Goal: Task Accomplishment & Management: Manage account settings

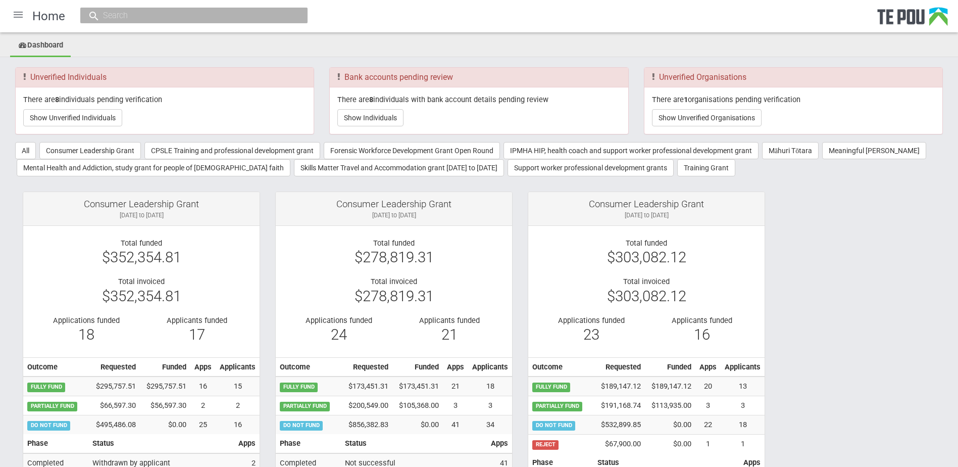
click at [164, 16] on input "text" at bounding box center [189, 15] width 178 height 11
paste input "12422"
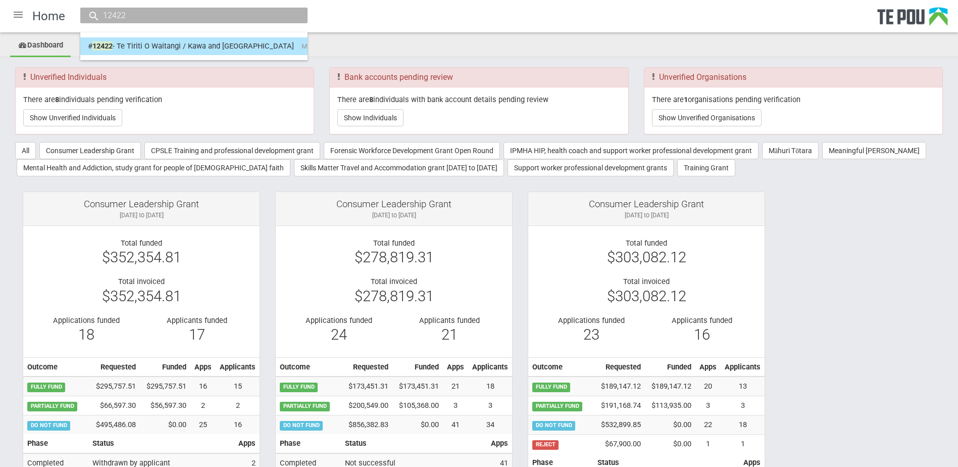
type input "12422"
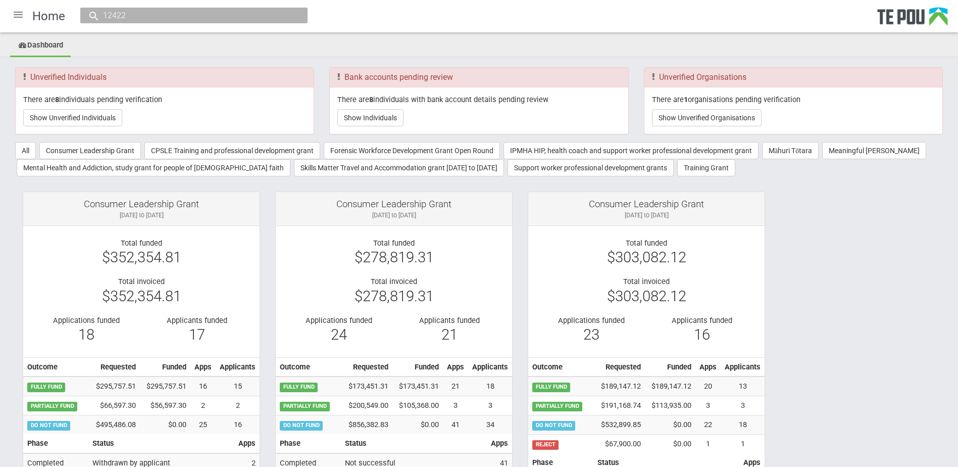
click at [141, 9] on div "12422" at bounding box center [193, 16] width 227 height 16
click at [145, 21] on input "12422" at bounding box center [189, 15] width 178 height 11
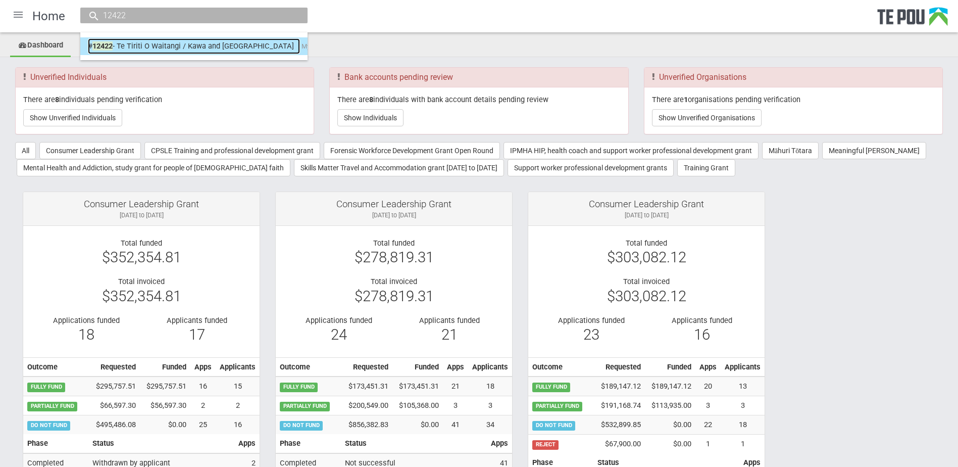
click at [173, 51] on link "# 12422 - Te Tiriti O Waitangi / Kawa and tikanga My Life My Voice" at bounding box center [194, 46] width 212 height 16
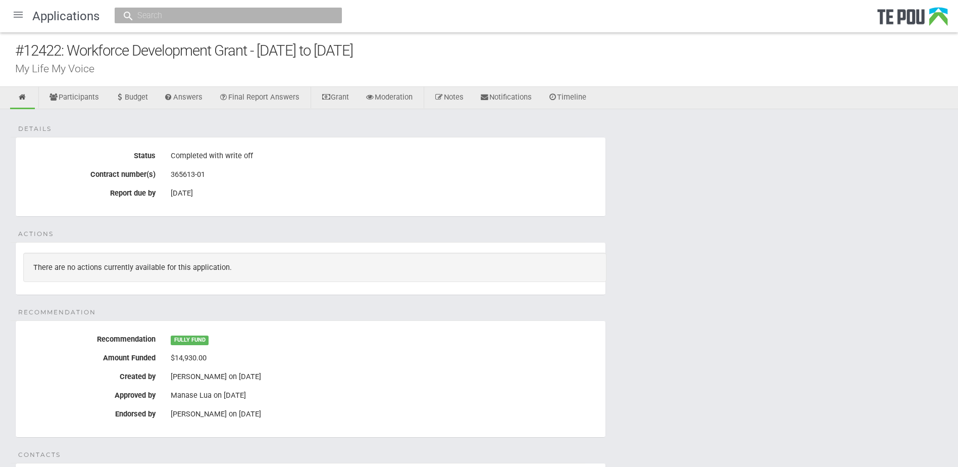
click at [165, 57] on div "#12422: Workforce Development Grant - [DATE] to [DATE]" at bounding box center [486, 51] width 943 height 22
click at [101, 66] on div "My Life My Voice" at bounding box center [486, 68] width 943 height 11
click at [224, 151] on div "Completed with write off" at bounding box center [384, 155] width 427 height 17
click at [459, 97] on link "Notes" at bounding box center [449, 98] width 44 height 22
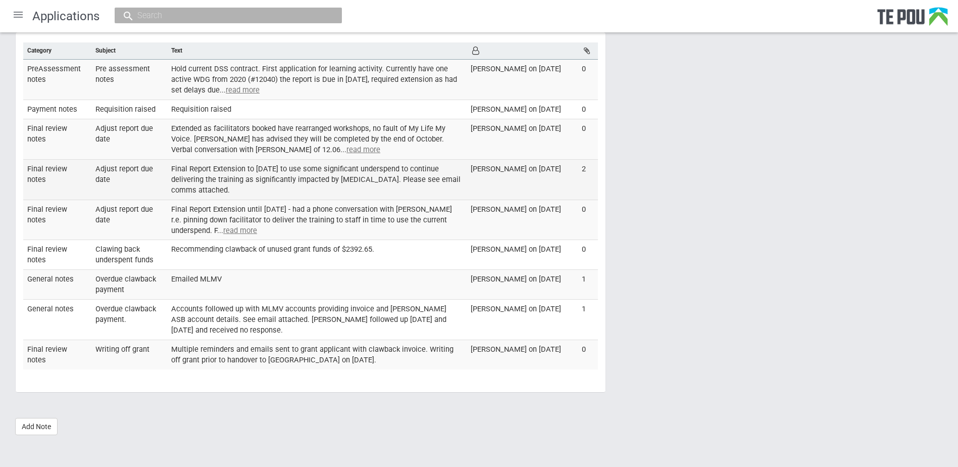
scroll to position [109, 0]
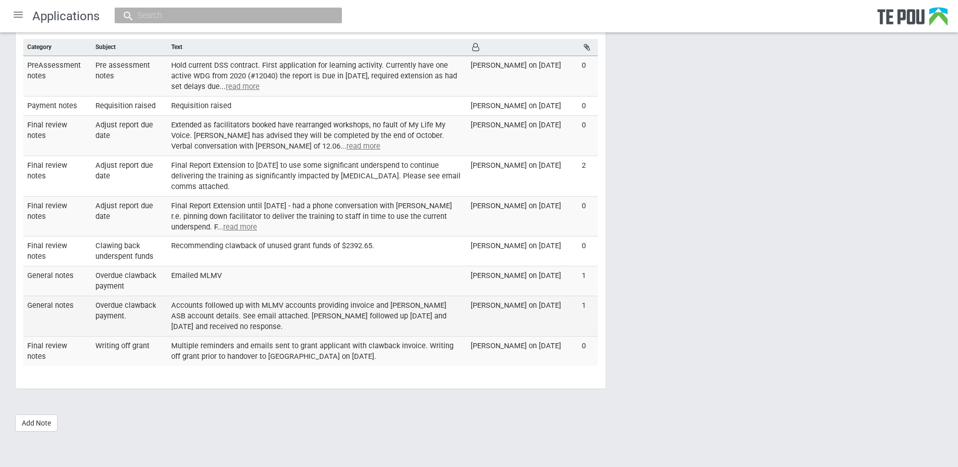
click at [288, 301] on td "Accounts followed up with MLMV accounts providing invoice and Te Pou ASB accoun…" at bounding box center [316, 316] width 299 height 40
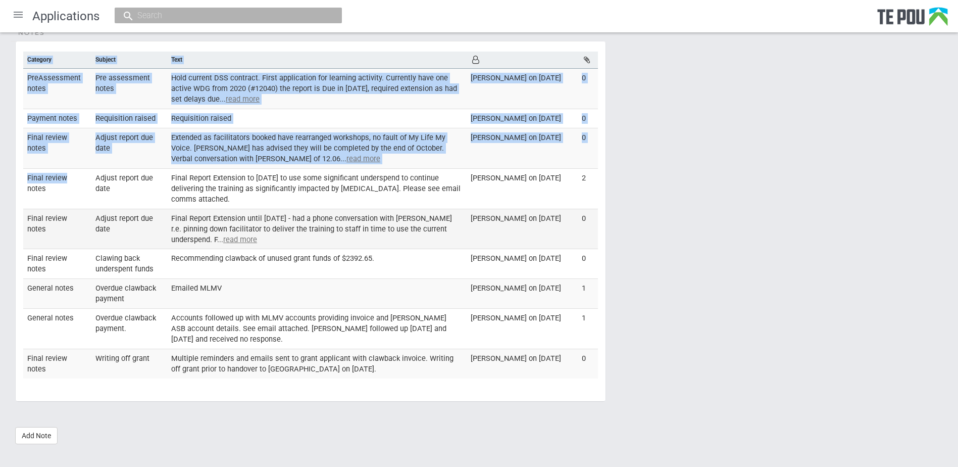
scroll to position [58, 0]
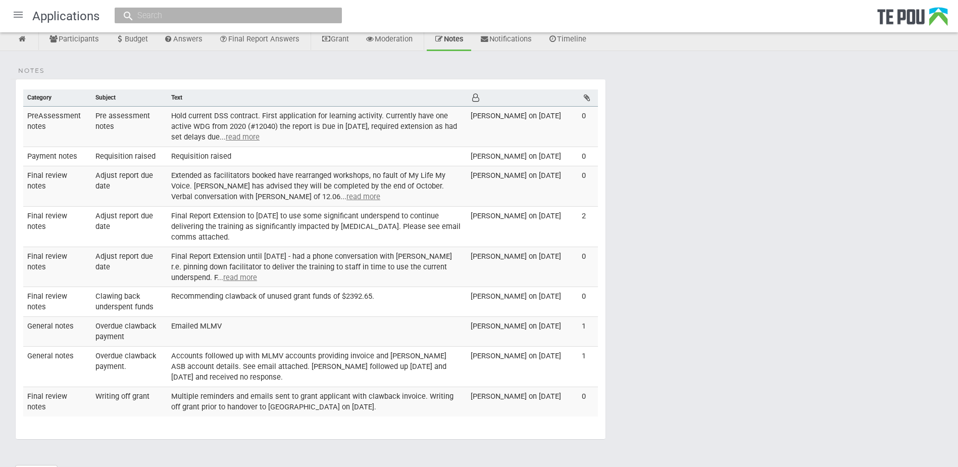
drag, startPoint x: 588, startPoint y: 386, endPoint x: 3, endPoint y: 123, distance: 641.6
click at [3, 123] on div "Notes Category Subject Text PreAssessment notes Pre assessment notes Hold curre…" at bounding box center [479, 271] width 958 height 441
copy fieldset
click at [716, 352] on div "Notes Category Subject Text PreAssessment notes Pre assessment notes Hold curre…" at bounding box center [479, 271] width 958 height 441
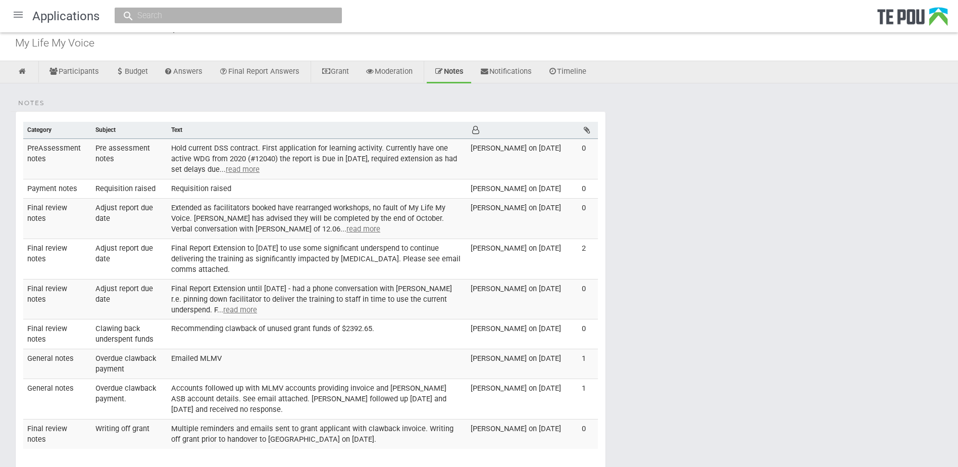
scroll to position [0, 0]
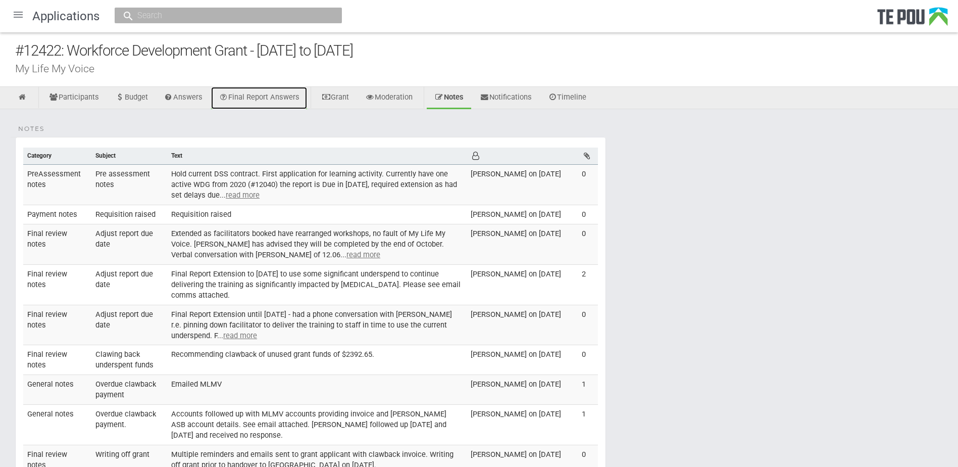
click at [300, 90] on link "Final Report Answers" at bounding box center [259, 98] width 96 height 22
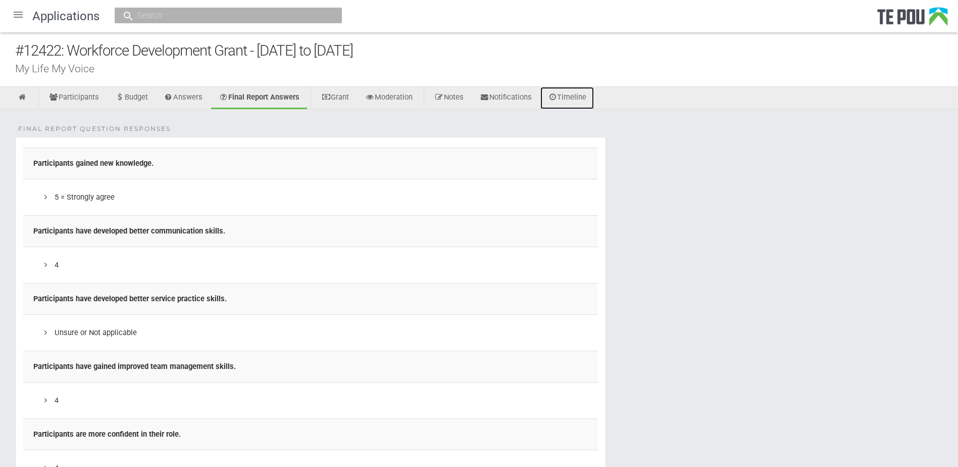
click at [589, 100] on link "Timeline" at bounding box center [567, 98] width 54 height 22
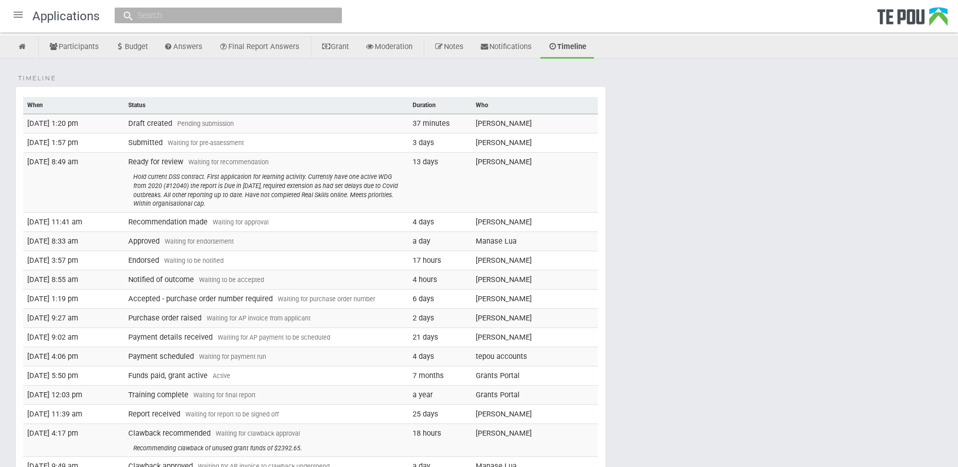
scroll to position [101, 0]
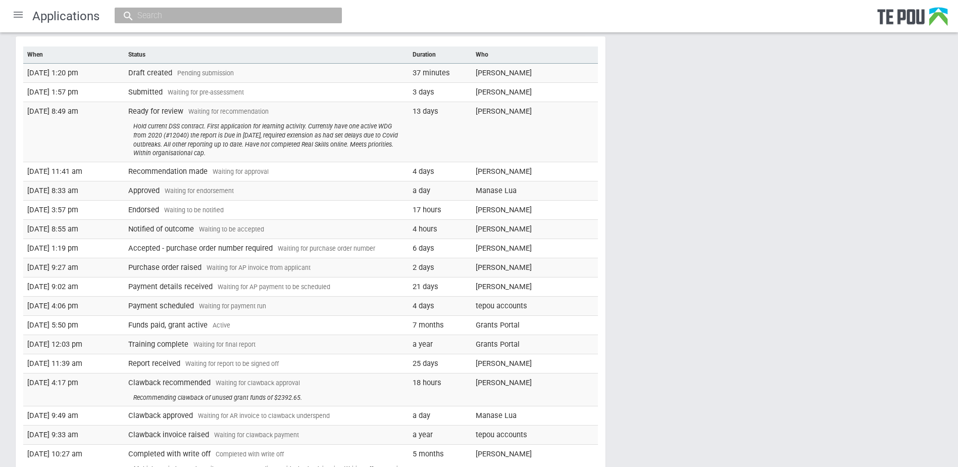
click at [726, 357] on div "Timeline When Status Duration Who [DATE] 1:20 pm Draft created Pending submissi…" at bounding box center [479, 276] width 958 height 537
click at [842, 268] on div "Timeline When Status Duration Who [DATE] 1:20 pm Draft created Pending submissi…" at bounding box center [479, 276] width 958 height 537
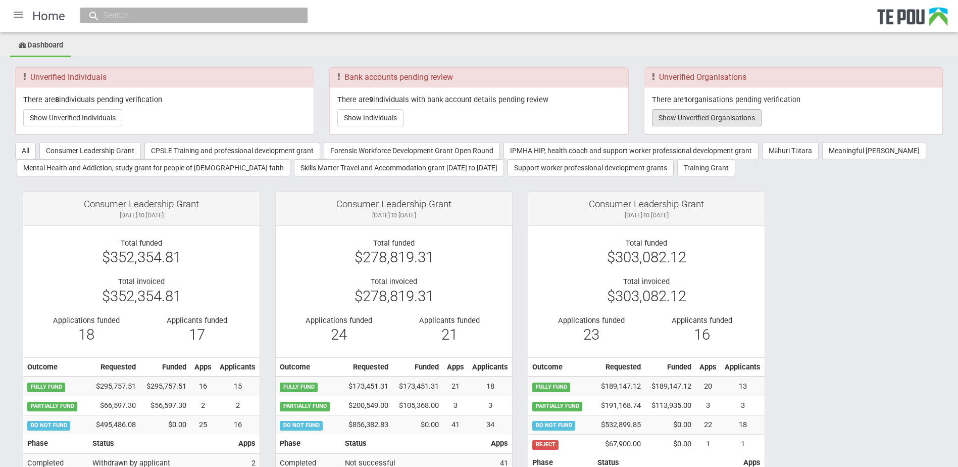
click at [755, 110] on button "Show Unverified Organisations" at bounding box center [707, 117] width 110 height 17
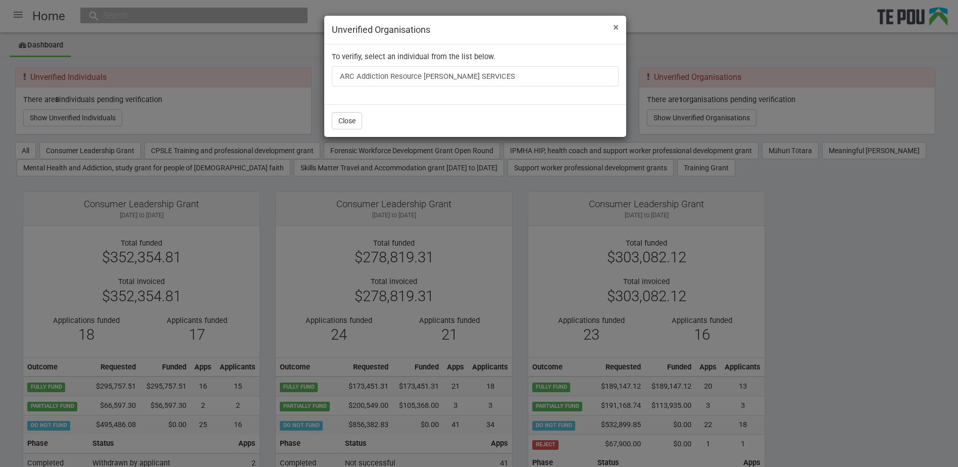
click at [614, 24] on span "×" at bounding box center [616, 27] width 6 height 12
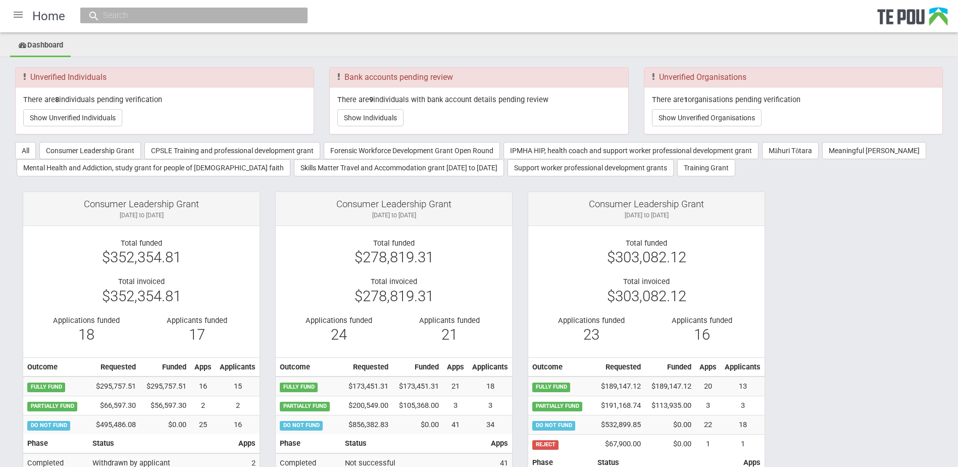
click at [96, 118] on button "Show Unverified Individuals" at bounding box center [72, 117] width 99 height 17
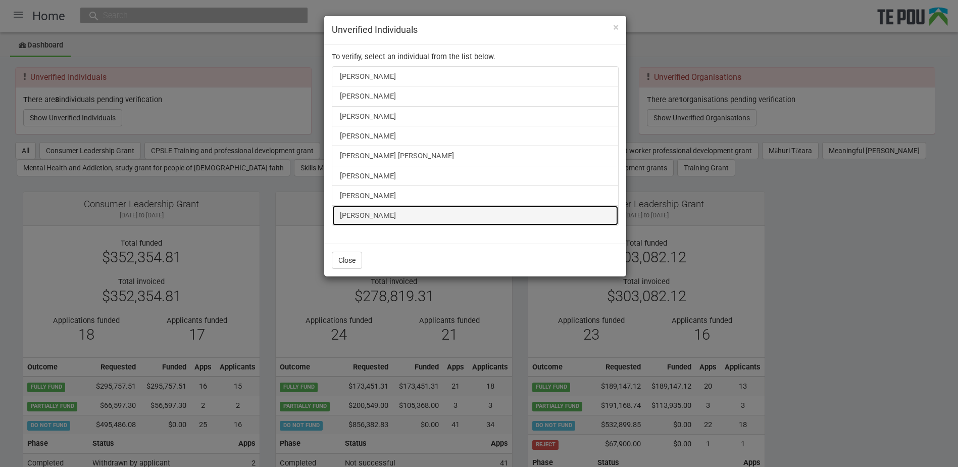
click at [370, 215] on link "Jennifer Allen" at bounding box center [475, 215] width 287 height 20
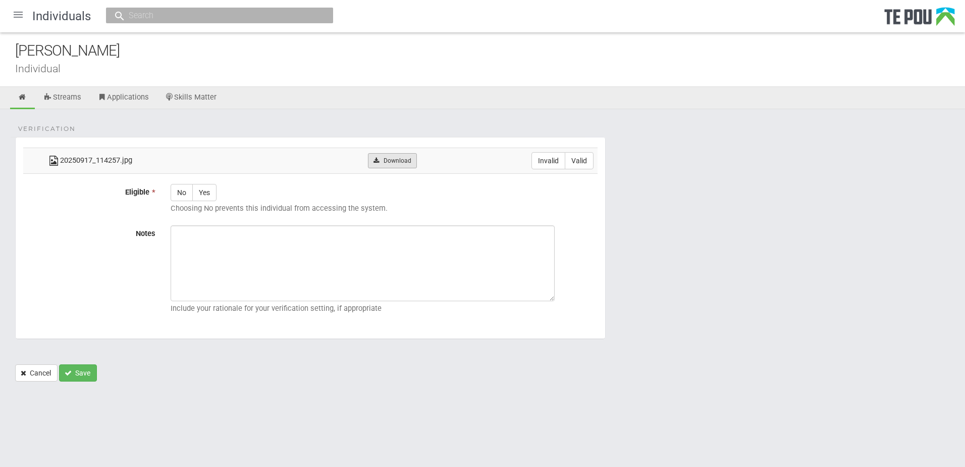
click at [400, 163] on link "Download" at bounding box center [392, 160] width 49 height 15
click at [491, 119] on div "Verification 20250917_114257.jpg Download Invalid Valid Eligible * No Yes Choos…" at bounding box center [482, 250] width 965 height 282
click at [577, 163] on label "Valid" at bounding box center [579, 160] width 29 height 17
radio input "true"
click at [27, 99] on icon at bounding box center [23, 97] width 10 height 8
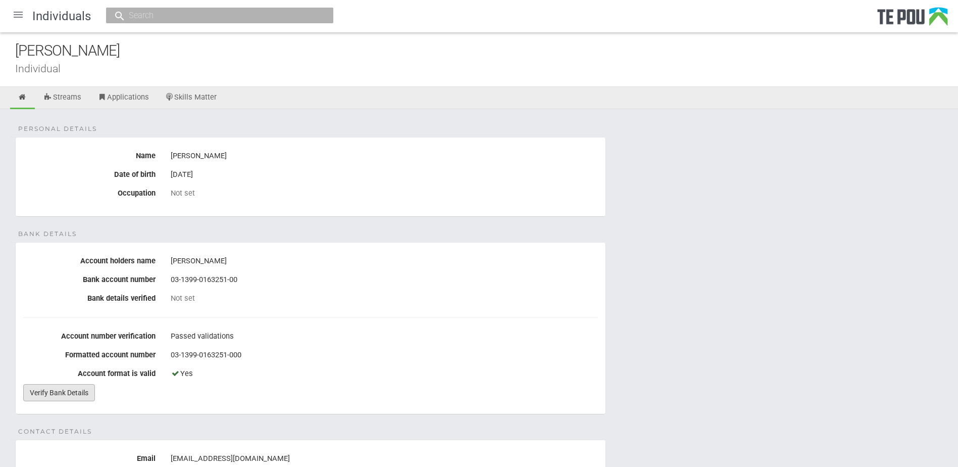
click at [82, 394] on link "Verify Bank Details" at bounding box center [59, 392] width 72 height 17
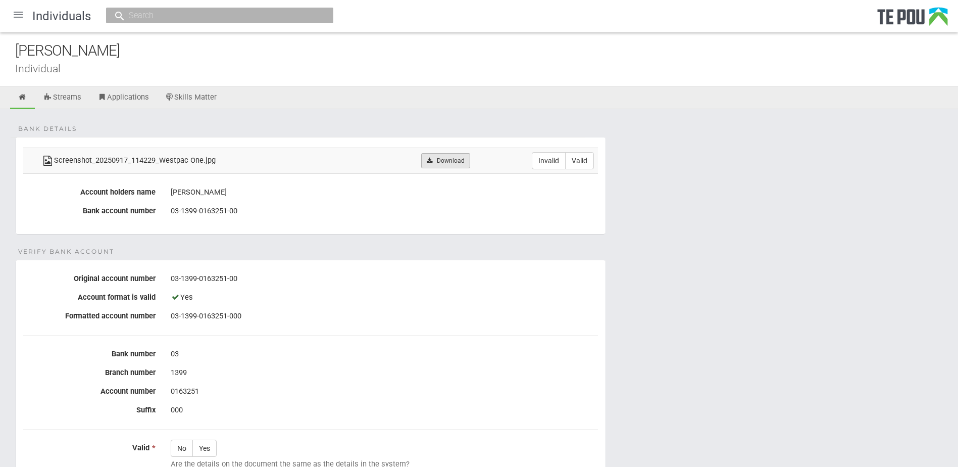
click at [457, 165] on link "Download" at bounding box center [445, 160] width 49 height 15
click at [574, 291] on div "Yes" at bounding box center [384, 297] width 427 height 17
click at [26, 94] on icon at bounding box center [23, 97] width 10 height 8
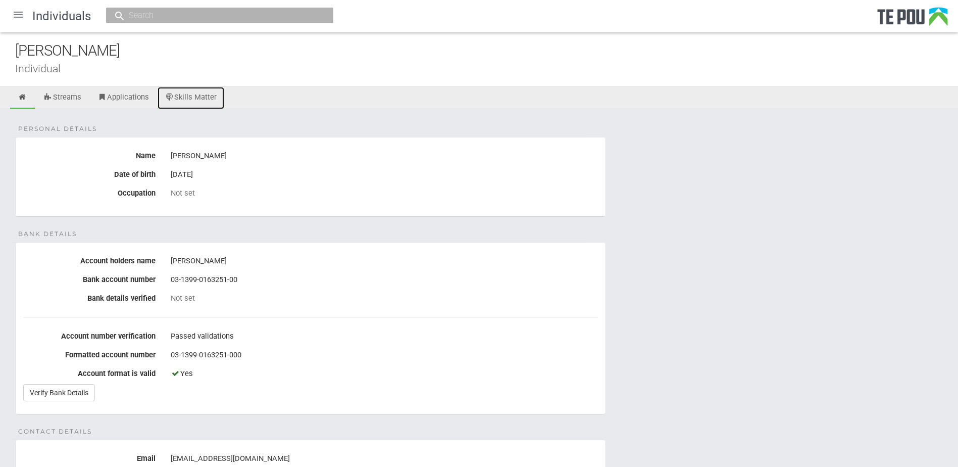
click at [190, 91] on link "Skills Matter" at bounding box center [191, 98] width 67 height 22
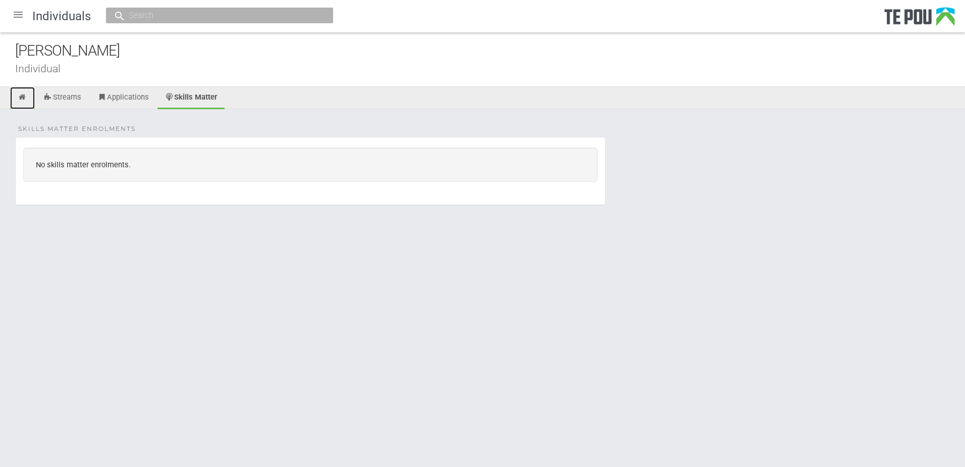
click at [25, 95] on icon at bounding box center [23, 97] width 10 height 8
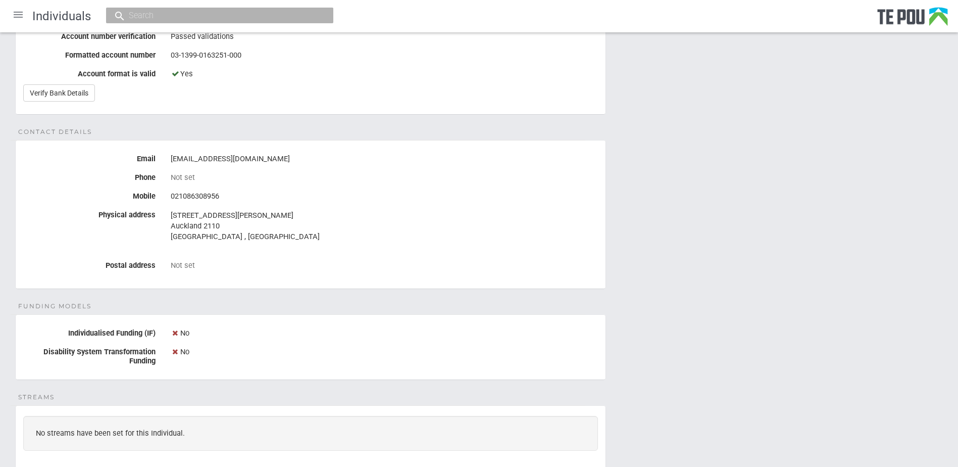
scroll to position [303, 0]
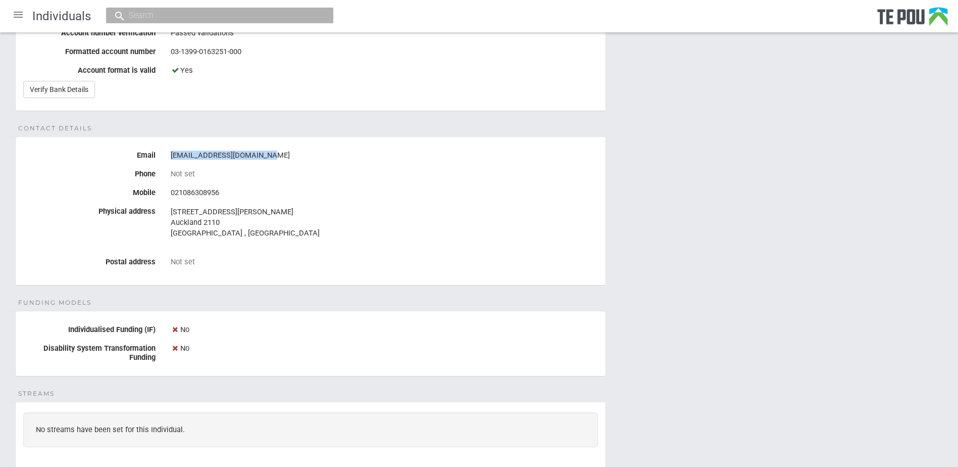
drag, startPoint x: 278, startPoint y: 154, endPoint x: 169, endPoint y: 156, distance: 109.6
click at [169, 156] on div "Jennroseallen13@gmail.com" at bounding box center [384, 155] width 442 height 17
drag, startPoint x: 169, startPoint y: 156, endPoint x: 216, endPoint y: 156, distance: 47.0
copy div "Jennroseallen13@gmail.com"
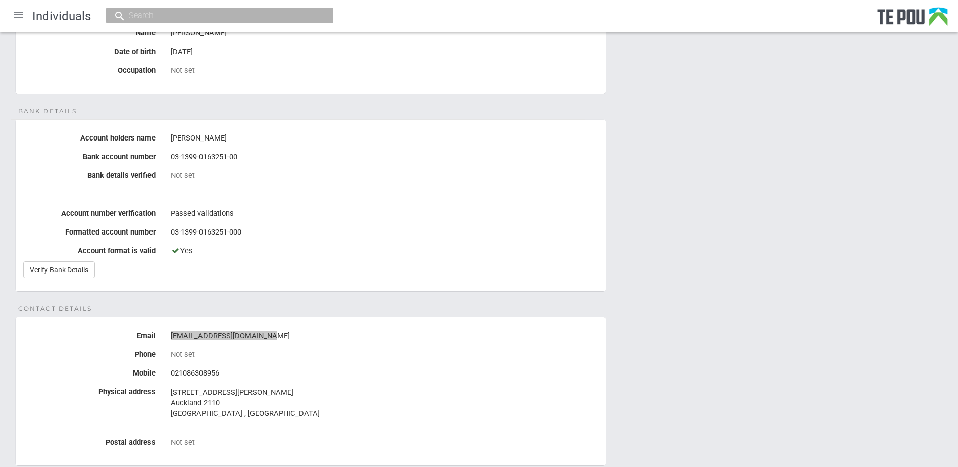
scroll to position [0, 0]
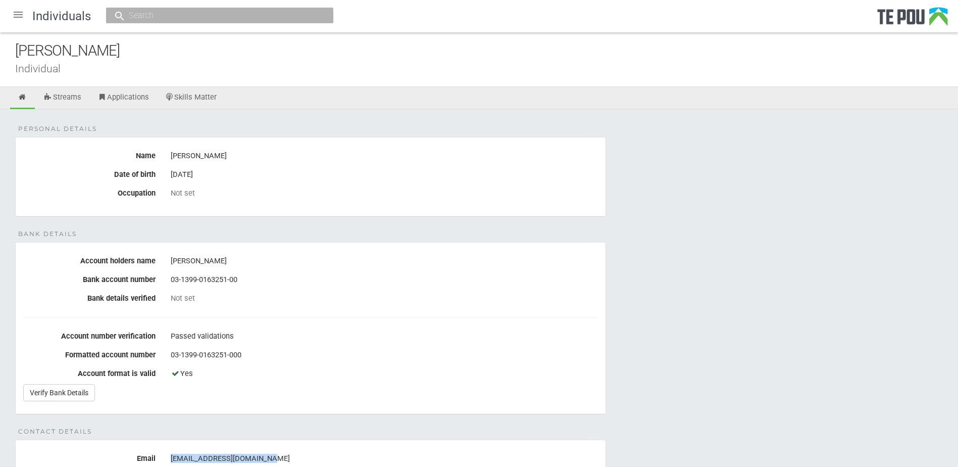
drag, startPoint x: 106, startPoint y: 50, endPoint x: -69, endPoint y: 44, distance: 174.8
copy div "[PERSON_NAME]"
click at [75, 391] on link "Verify Bank Details" at bounding box center [59, 392] width 72 height 17
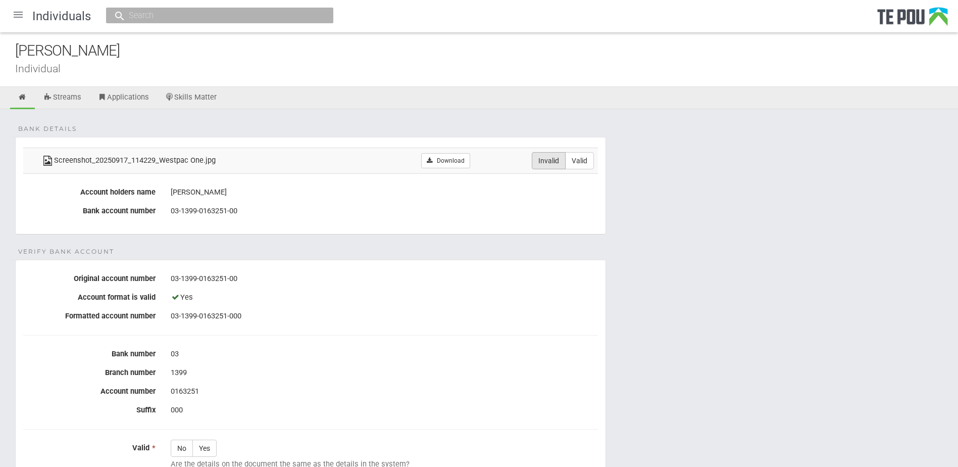
click at [543, 160] on label "Invalid" at bounding box center [549, 160] width 34 height 17
radio input "true"
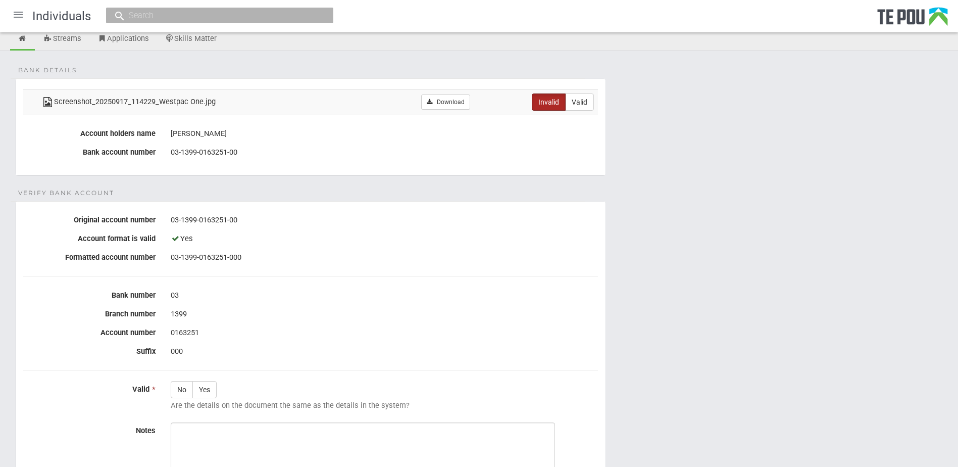
scroll to position [205, 0]
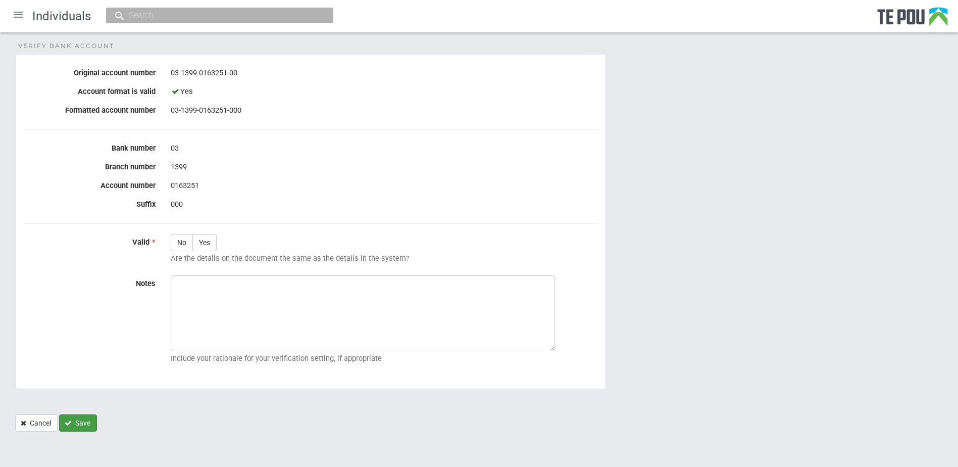
click at [78, 421] on button "Save" at bounding box center [78, 422] width 38 height 17
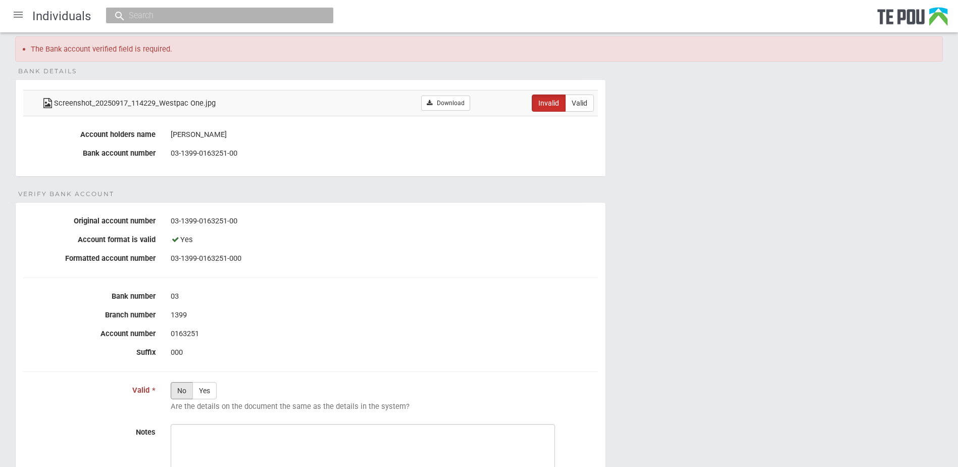
scroll to position [0, 0]
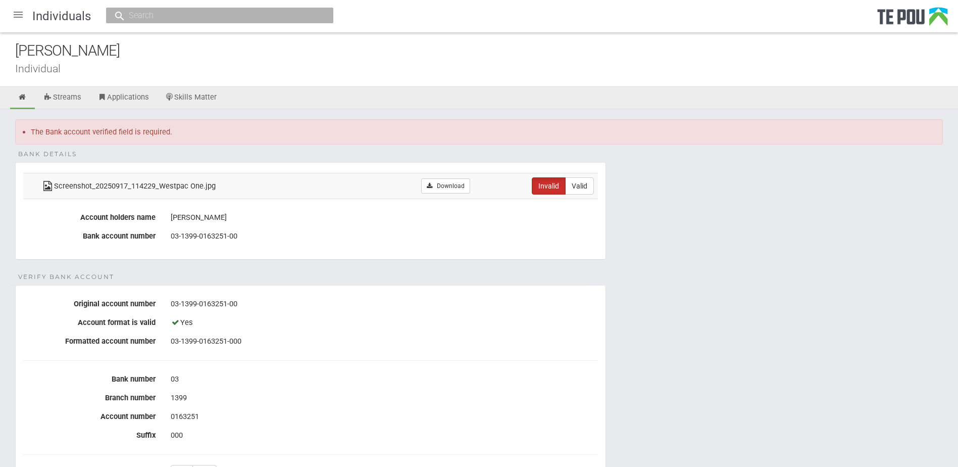
click at [23, 12] on div at bounding box center [18, 15] width 24 height 24
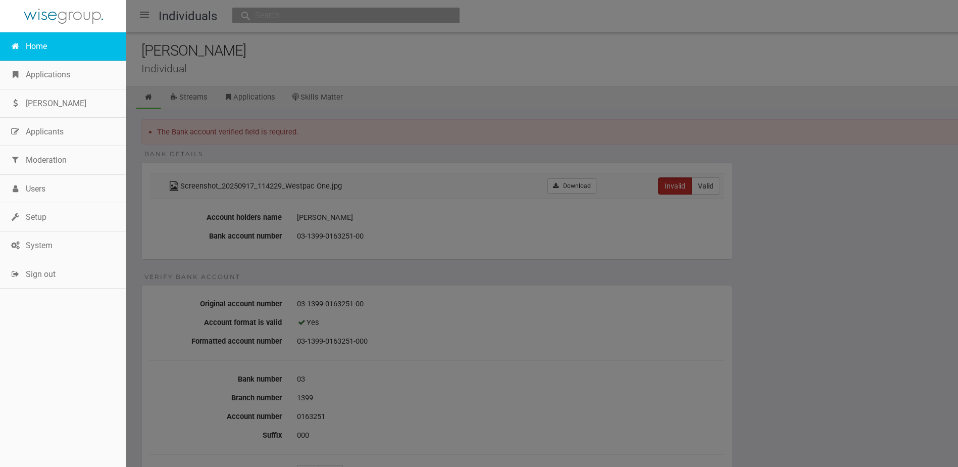
click at [36, 49] on link "Home" at bounding box center [63, 46] width 126 height 28
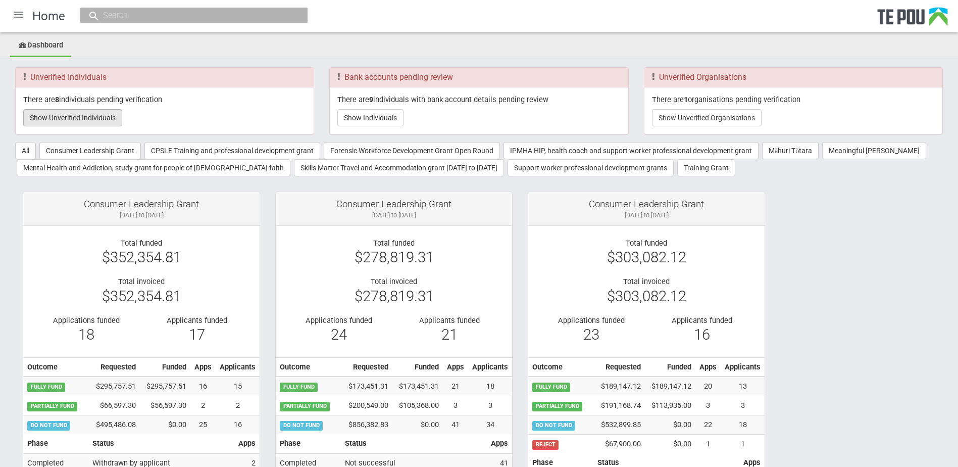
click at [84, 117] on button "Show Unverified Individuals" at bounding box center [72, 117] width 99 height 17
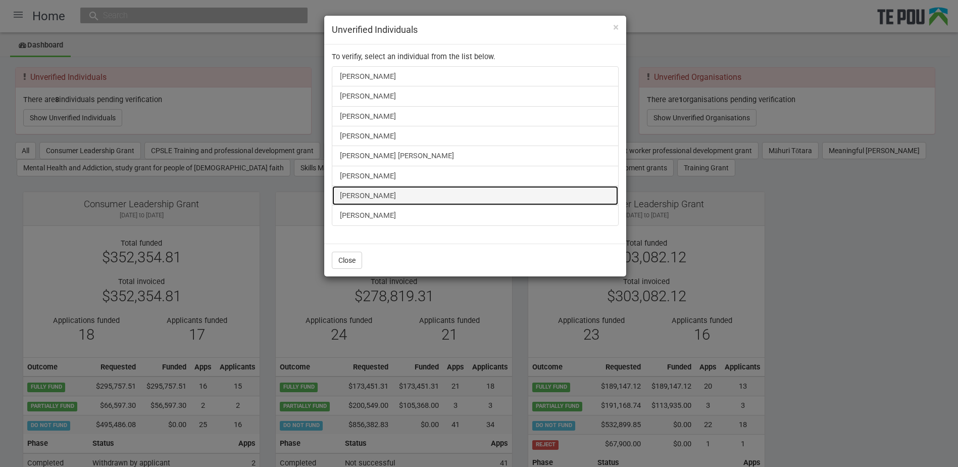
click at [385, 195] on link "[PERSON_NAME]" at bounding box center [475, 195] width 287 height 20
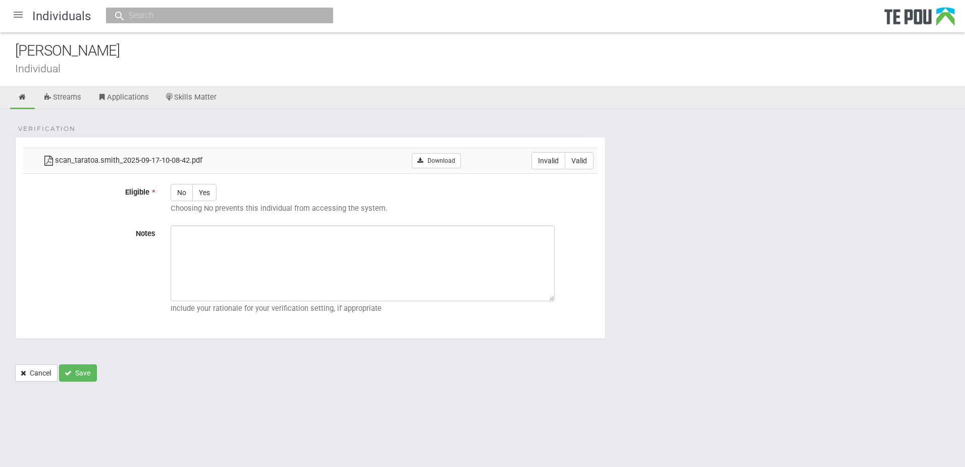
click at [450, 169] on td "Download" at bounding box center [410, 160] width 109 height 26
click at [449, 161] on link "Download" at bounding box center [436, 160] width 49 height 15
click at [750, 147] on form "Verification scan_taratoa.smith_2025-09-17-10-08-42.pdf Download Invalid Valid …" at bounding box center [482, 259] width 935 height 244
click at [590, 163] on label "Valid" at bounding box center [579, 160] width 29 height 17
radio input "true"
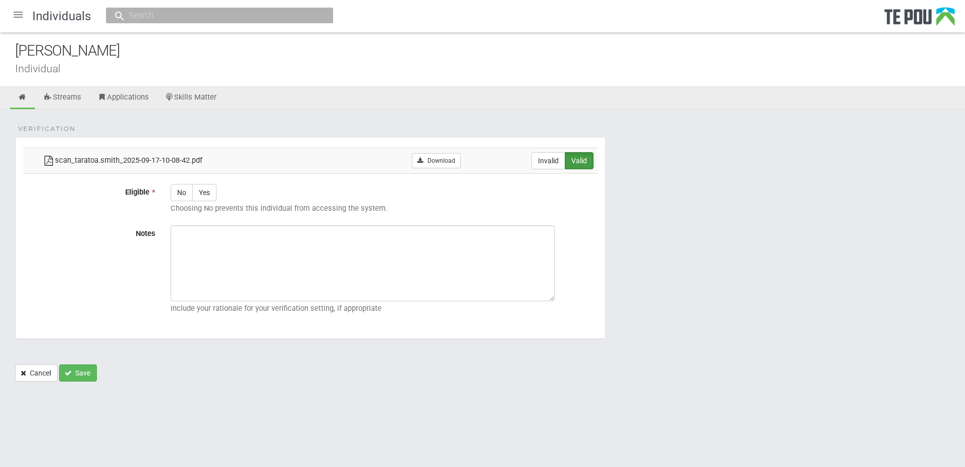
click at [14, 18] on div at bounding box center [18, 15] width 24 height 24
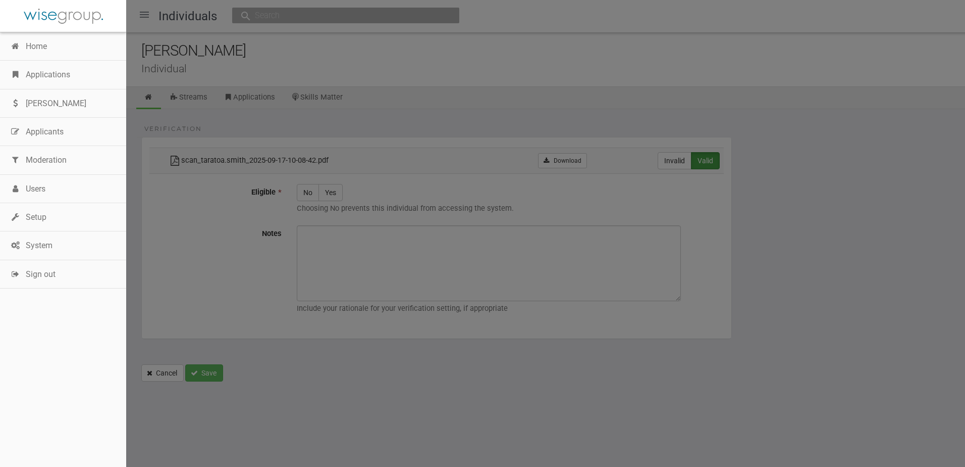
click at [515, 88] on div at bounding box center [482, 233] width 965 height 467
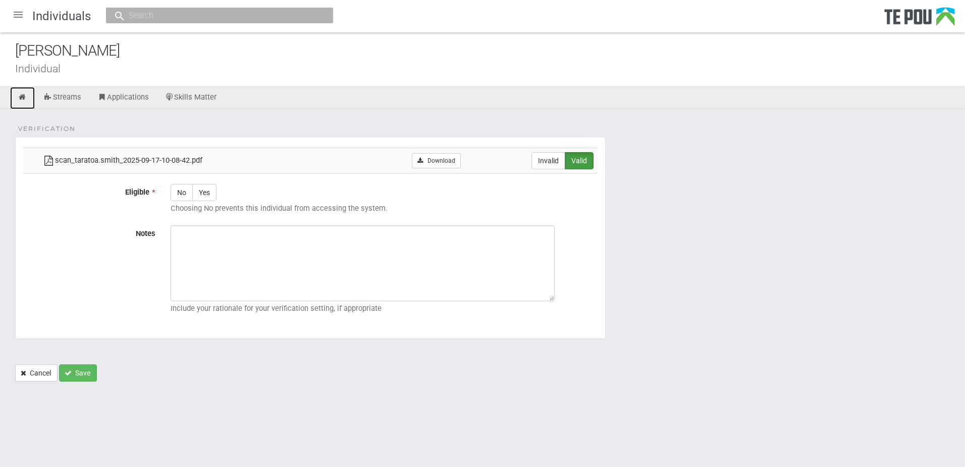
click at [25, 95] on icon at bounding box center [23, 97] width 10 height 8
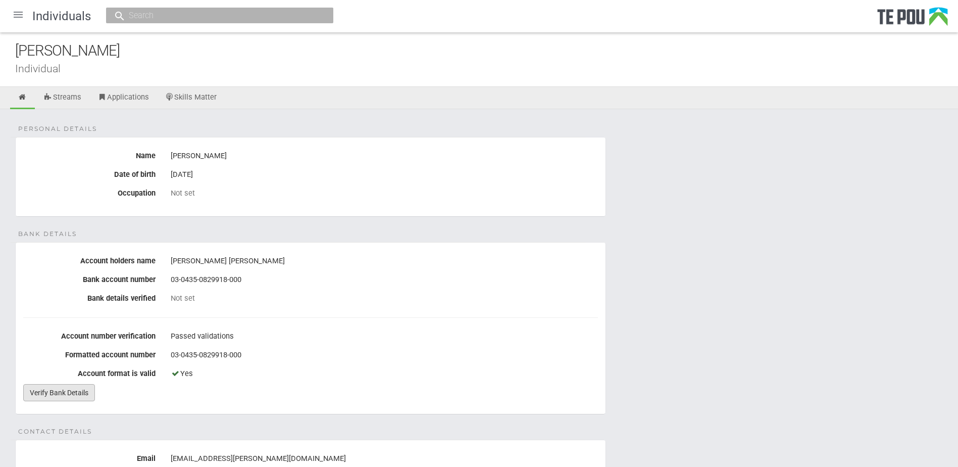
click at [40, 389] on link "Verify Bank Details" at bounding box center [59, 392] width 72 height 17
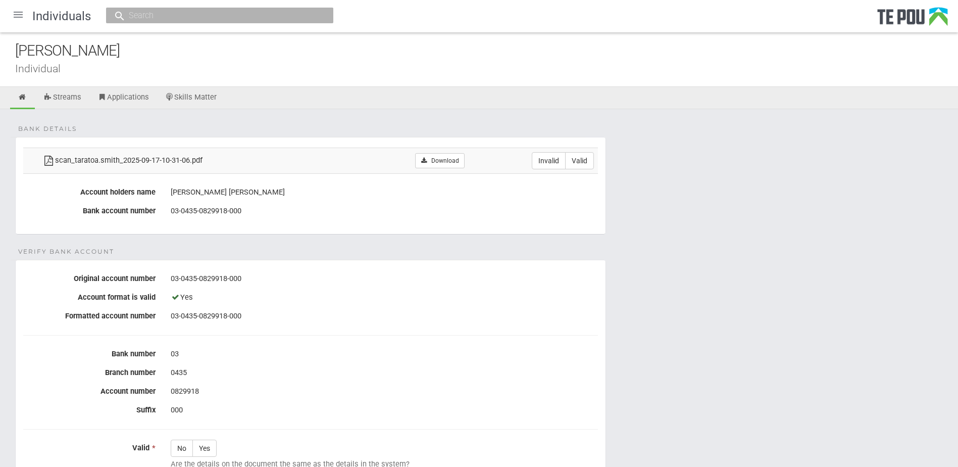
click at [463, 151] on td "Download" at bounding box center [416, 160] width 106 height 26
click at [451, 162] on link "Download" at bounding box center [439, 160] width 49 height 15
click at [805, 253] on form "Bank details scan_taratoa.smith_2025-09-17-10-31-06.pdf Download Invalid Valid …" at bounding box center [478, 387] width 927 height 500
click at [648, 260] on form "Bank details scan_taratoa.smith_2025-09-17-10-31-06.pdf Download Invalid Valid …" at bounding box center [478, 387] width 927 height 500
click at [564, 162] on label "Invalid" at bounding box center [549, 160] width 34 height 17
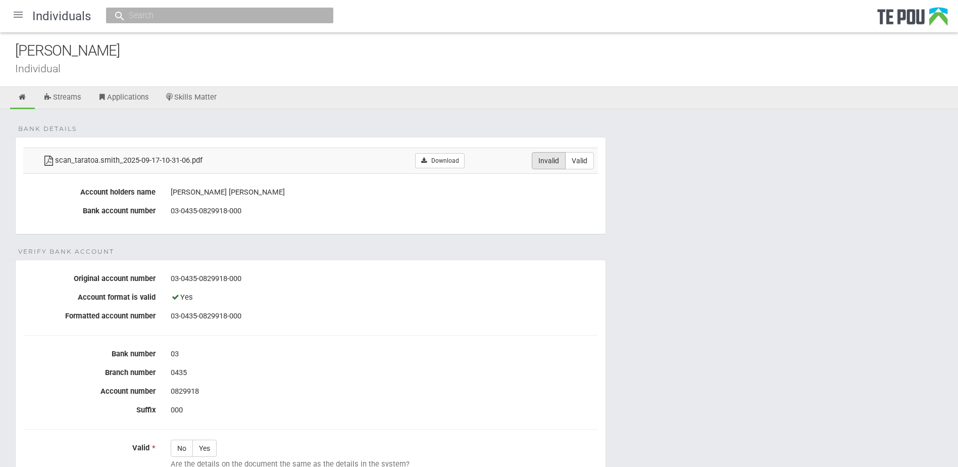
radio input "true"
click at [798, 358] on form "Bank details scan_taratoa.smith_2025-09-17-10-31-06.pdf Download Invalid Valid …" at bounding box center [478, 387] width 927 height 500
click at [24, 97] on icon at bounding box center [23, 97] width 10 height 8
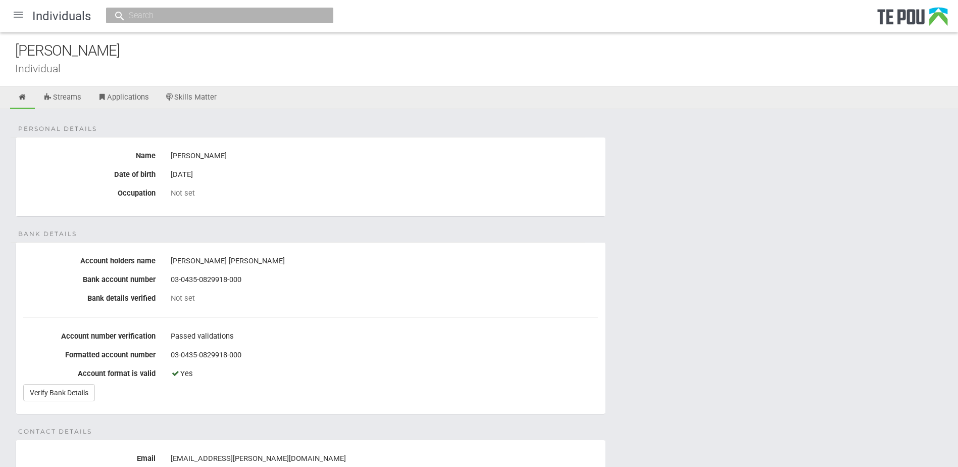
scroll to position [151, 0]
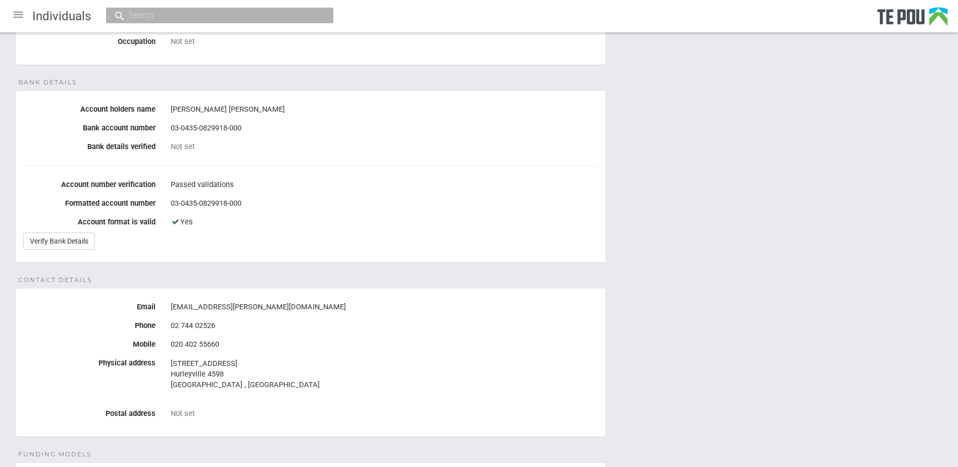
click at [379, 218] on div "Yes" at bounding box center [384, 222] width 427 height 17
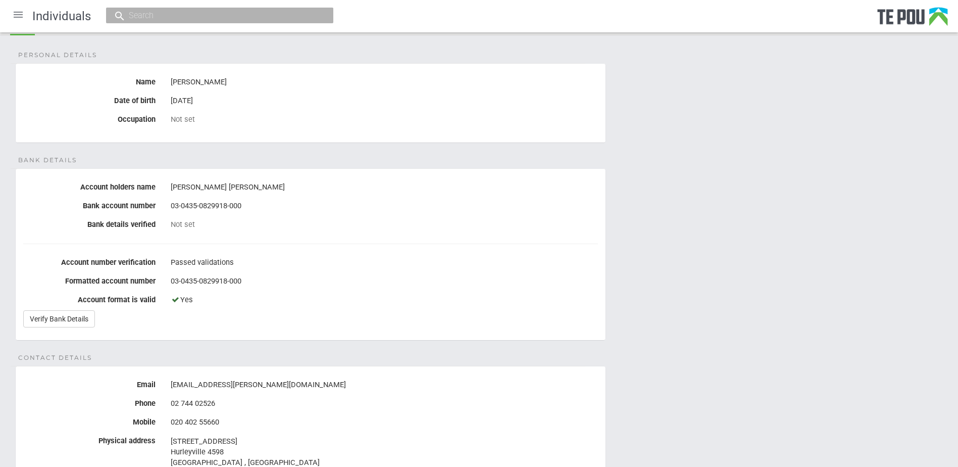
scroll to position [0, 0]
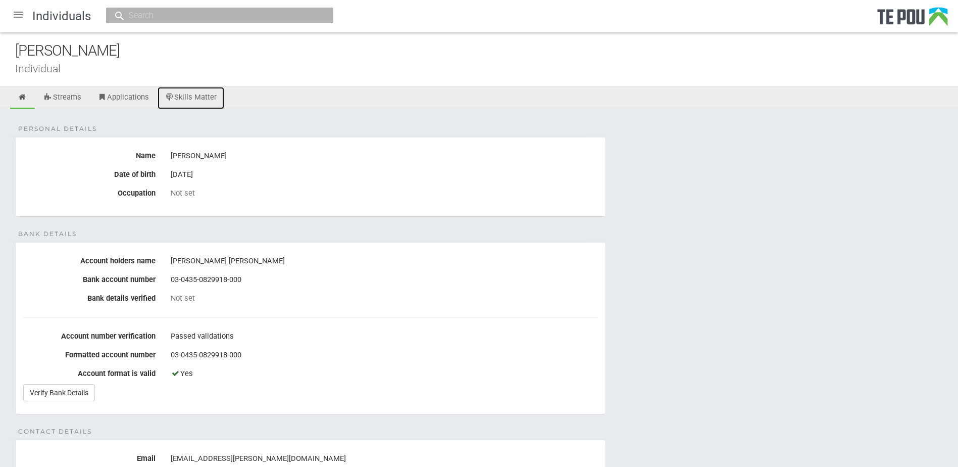
click at [190, 101] on link "Skills Matter" at bounding box center [191, 98] width 67 height 22
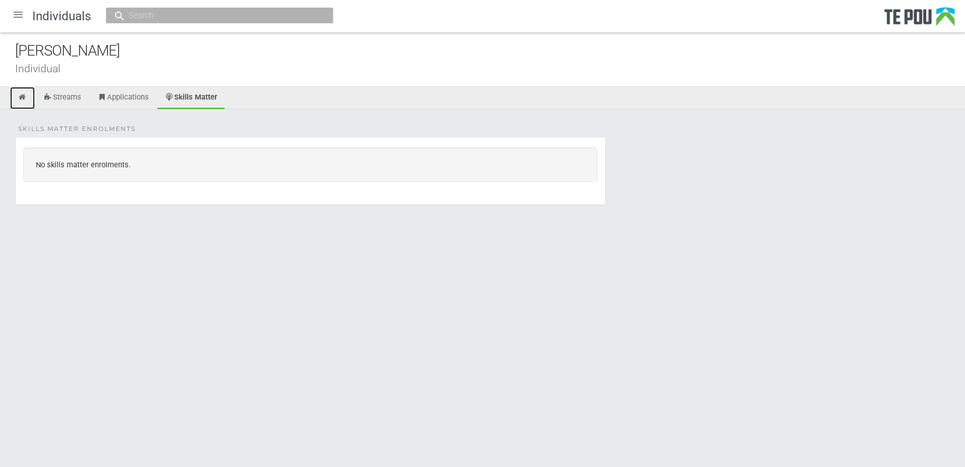
click at [24, 97] on icon at bounding box center [23, 97] width 10 height 8
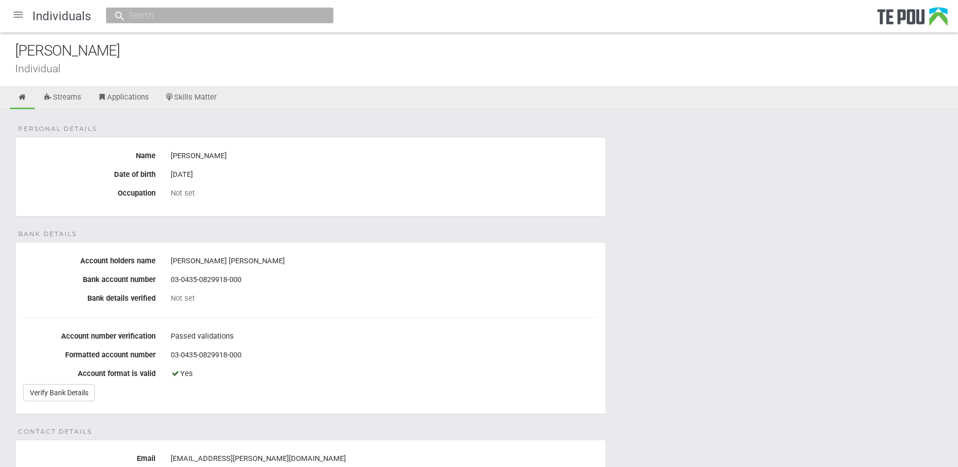
click at [465, 354] on div "03-0435-0829918-000" at bounding box center [384, 354] width 427 height 17
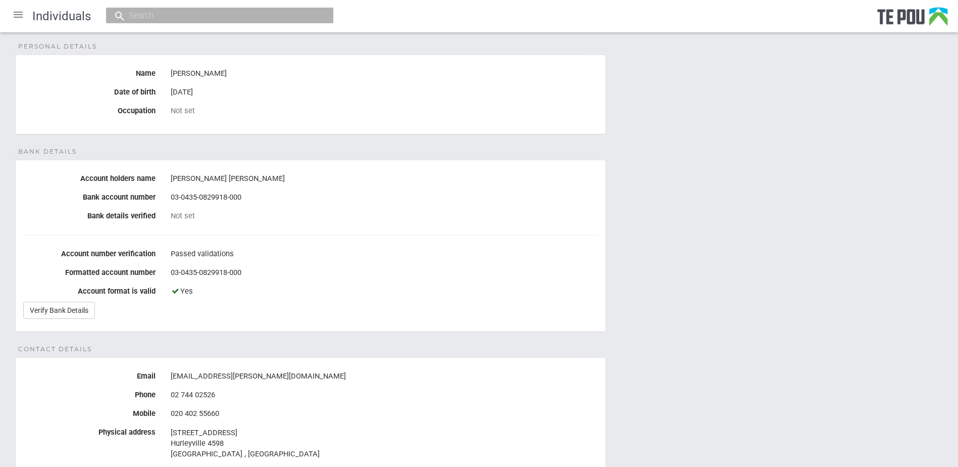
scroll to position [303, 0]
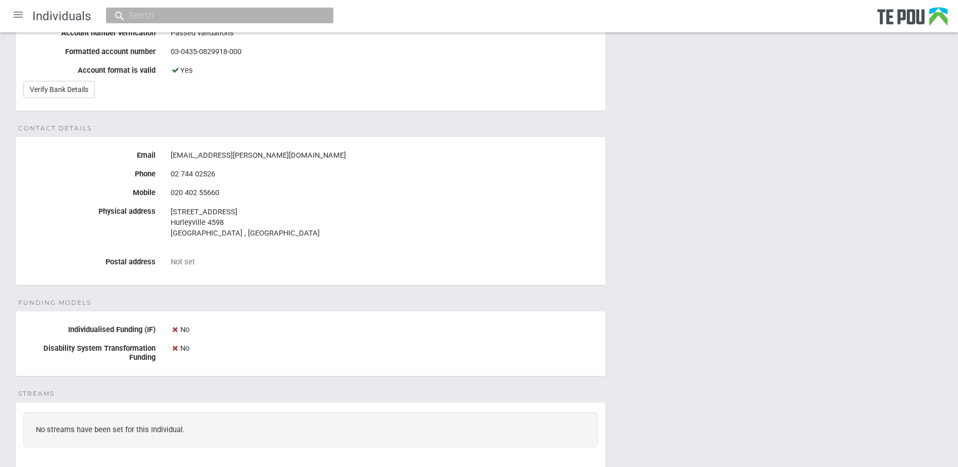
click at [261, 151] on div "[EMAIL_ADDRESS][PERSON_NAME][DOMAIN_NAME]" at bounding box center [384, 155] width 427 height 17
drag, startPoint x: 268, startPoint y: 154, endPoint x: 170, endPoint y: 155, distance: 98.5
click at [170, 155] on div "taratoa.smith@tuiora.co.nz" at bounding box center [384, 155] width 442 height 17
copy div "taratoa.smith@tuiora.co.nz"
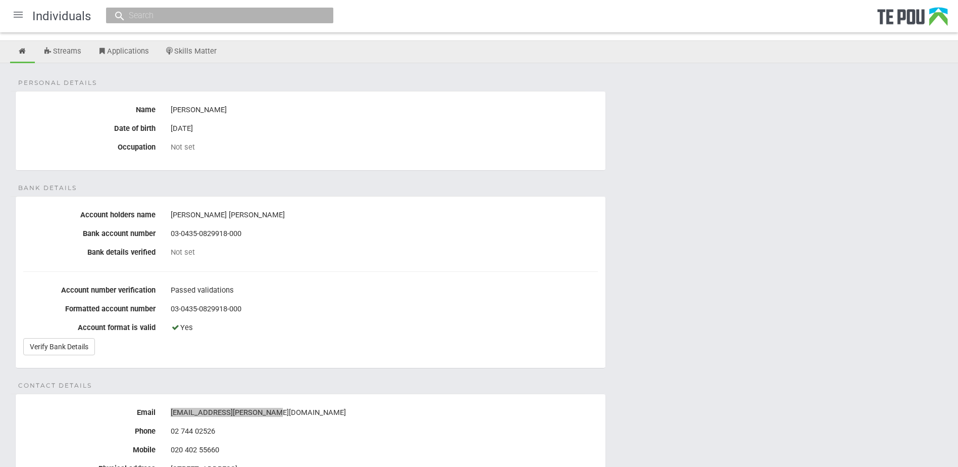
scroll to position [0, 0]
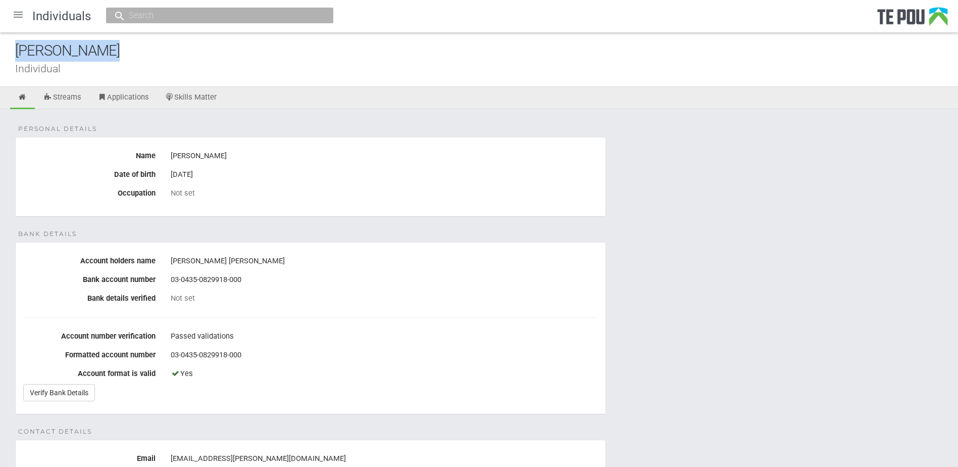
drag, startPoint x: 107, startPoint y: 50, endPoint x: -61, endPoint y: 49, distance: 168.1
copy div "Taratoa Smith"
click at [503, 74] on div "Taratoa Smith Individual" at bounding box center [479, 59] width 958 height 55
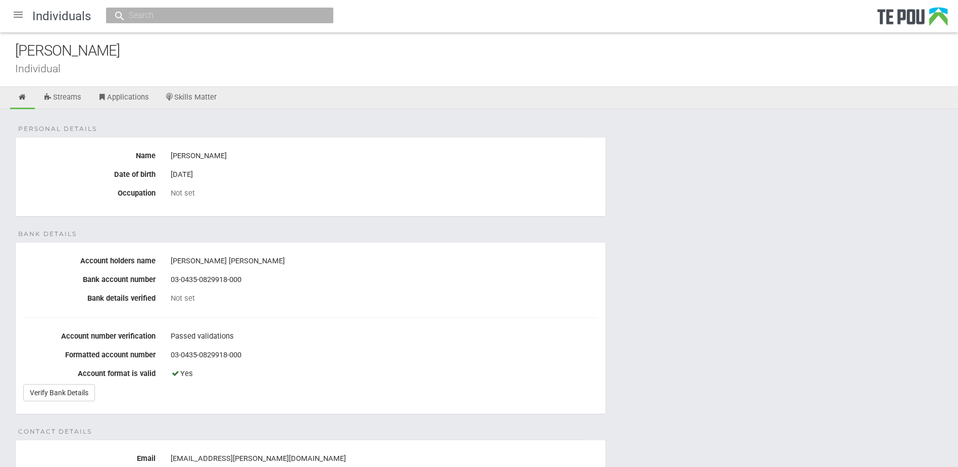
drag, startPoint x: 655, startPoint y: 255, endPoint x: 300, endPoint y: 108, distance: 384.6
click at [17, 16] on div at bounding box center [18, 15] width 24 height 24
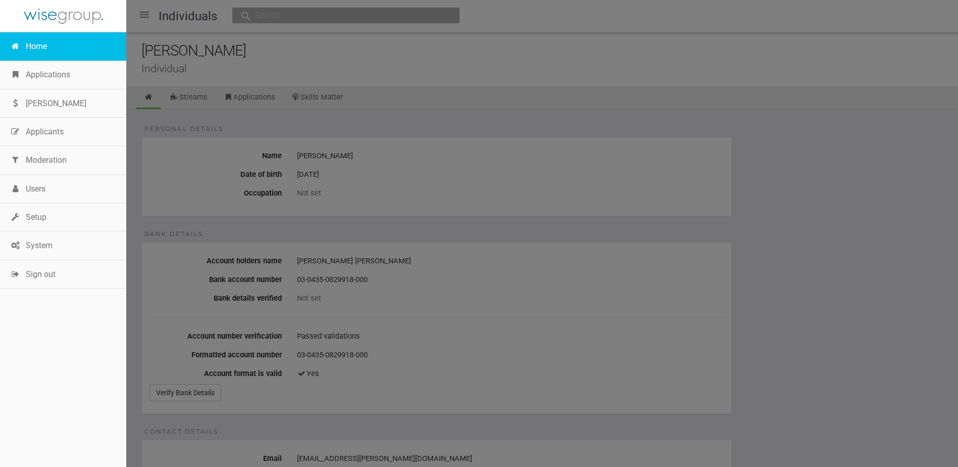
click at [36, 49] on link "Home" at bounding box center [63, 46] width 126 height 28
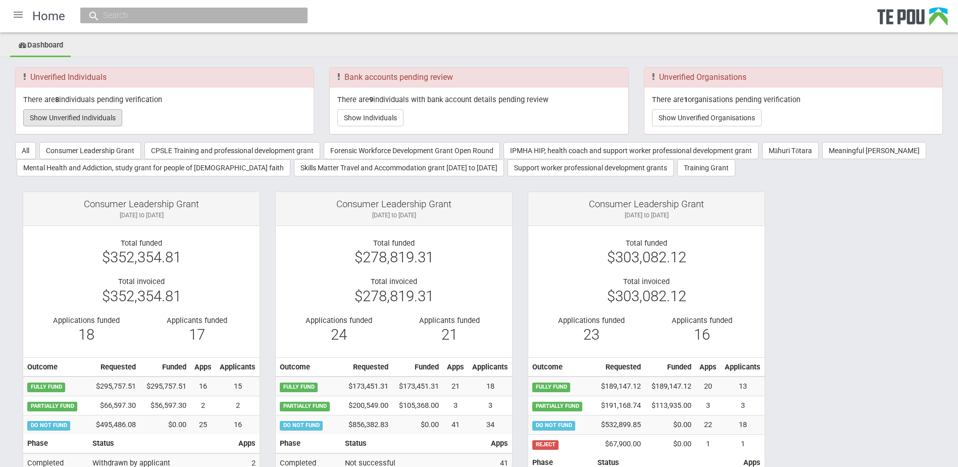
click at [108, 118] on button "Show Unverified Individuals" at bounding box center [72, 117] width 99 height 17
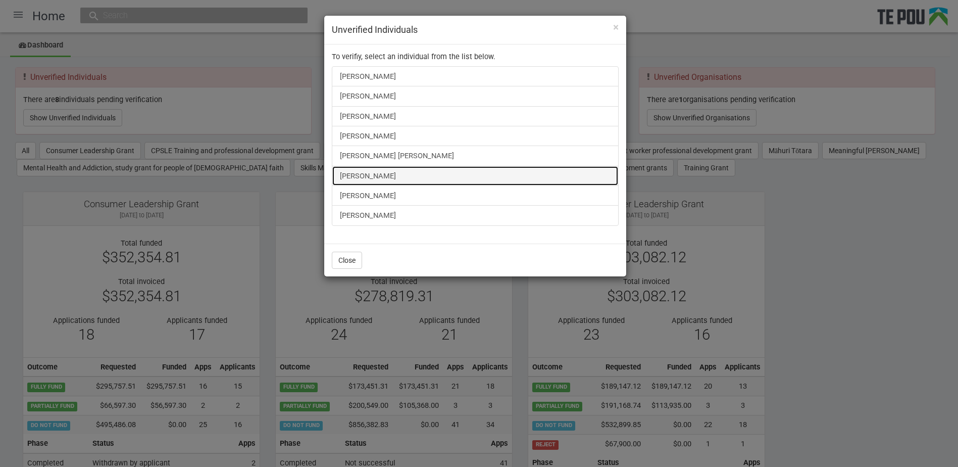
click at [373, 169] on link "Carla Peterson" at bounding box center [475, 176] width 287 height 20
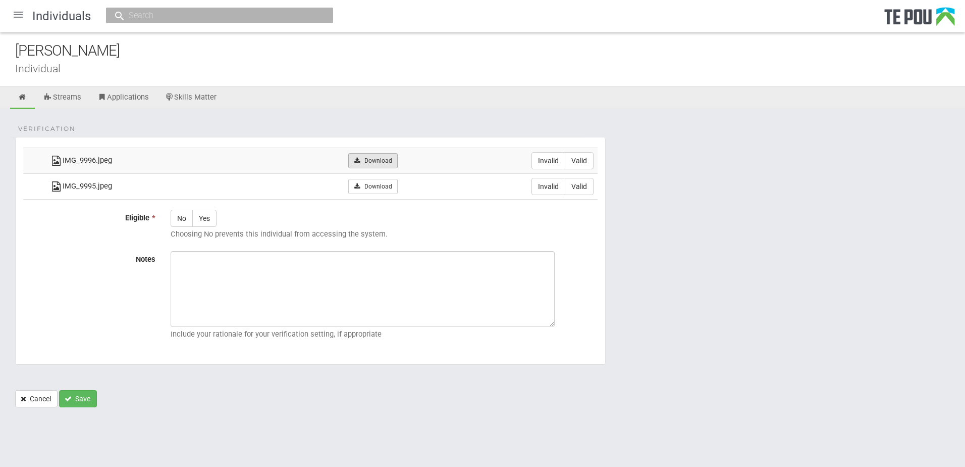
click at [369, 166] on link "Download" at bounding box center [372, 160] width 49 height 15
click at [375, 181] on link "Download" at bounding box center [372, 186] width 49 height 15
drag, startPoint x: 589, startPoint y: 165, endPoint x: 587, endPoint y: 172, distance: 7.2
click at [589, 165] on label "Valid" at bounding box center [579, 160] width 29 height 17
radio input "true"
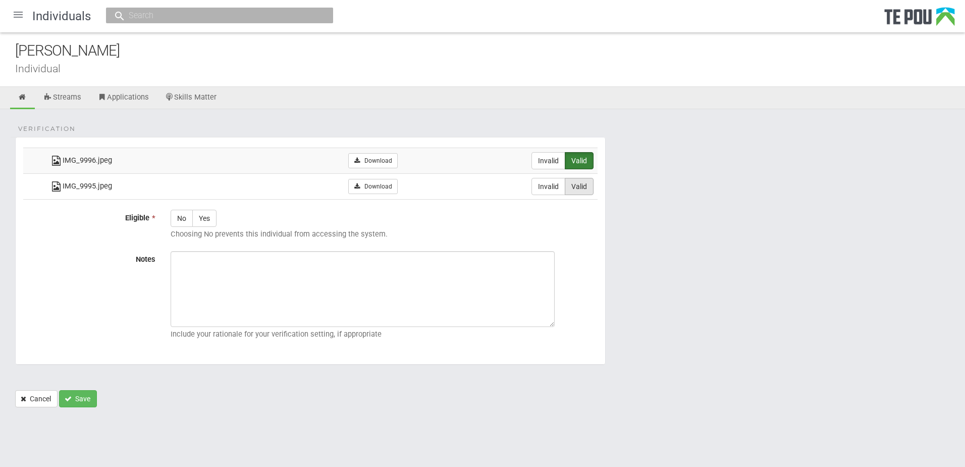
click at [582, 193] on label "Valid" at bounding box center [579, 186] width 29 height 17
radio input "true"
click at [207, 219] on label "Yes" at bounding box center [204, 218] width 24 height 17
radio input "true"
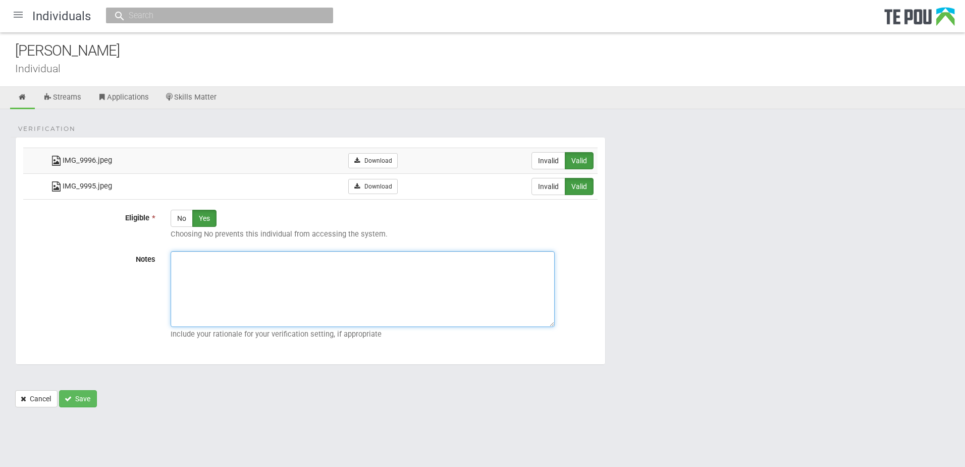
click at [367, 301] on textarea "Notes" at bounding box center [363, 289] width 384 height 76
click at [450, 321] on textarea "Notes" at bounding box center [363, 289] width 384 height 76
paste textarea "Verified by Melody @ [DATE]"
type textarea "Verified by Melody @ [DATE]"
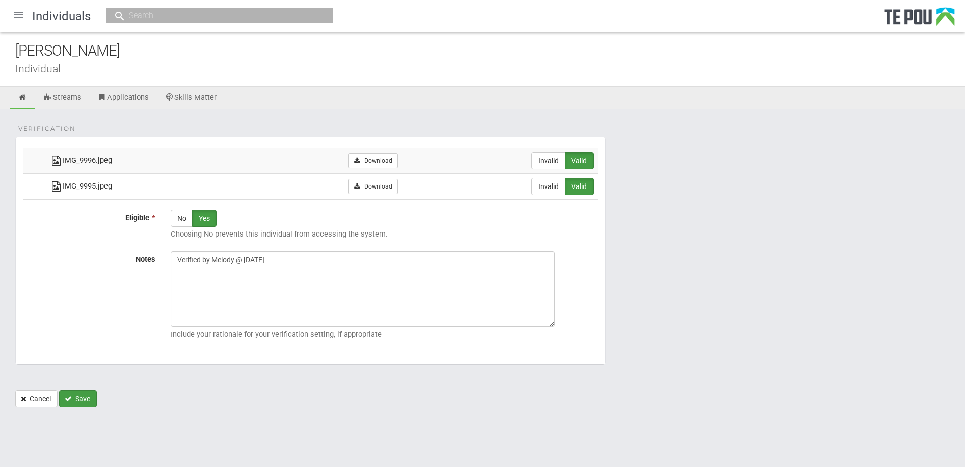
click at [72, 396] on icon "Save" at bounding box center [68, 398] width 7 height 7
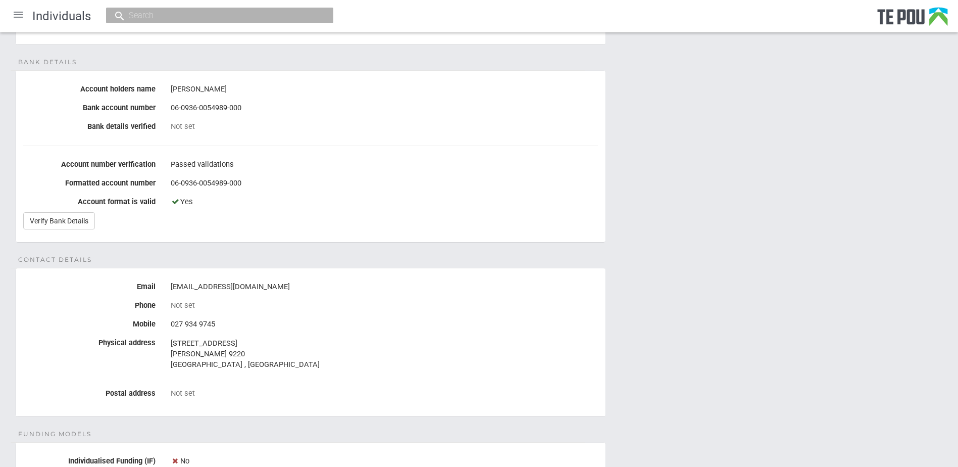
scroll to position [50, 0]
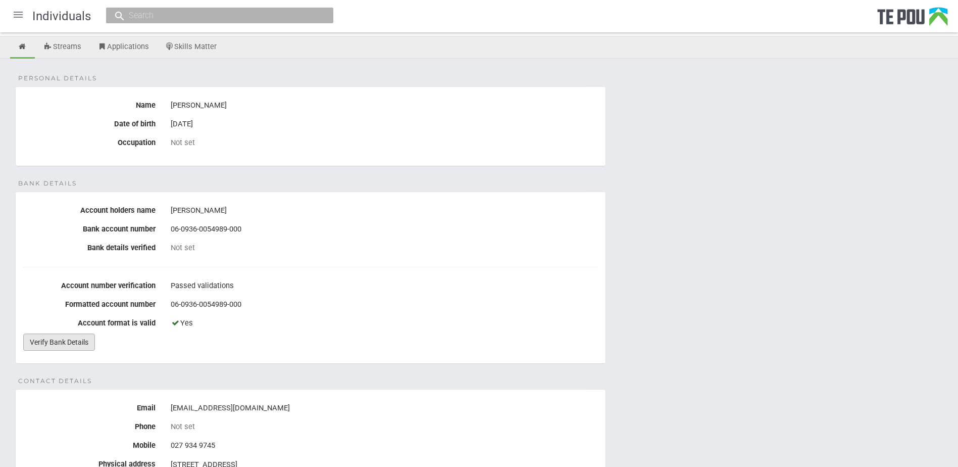
click at [48, 346] on link "Verify Bank Details" at bounding box center [59, 341] width 72 height 17
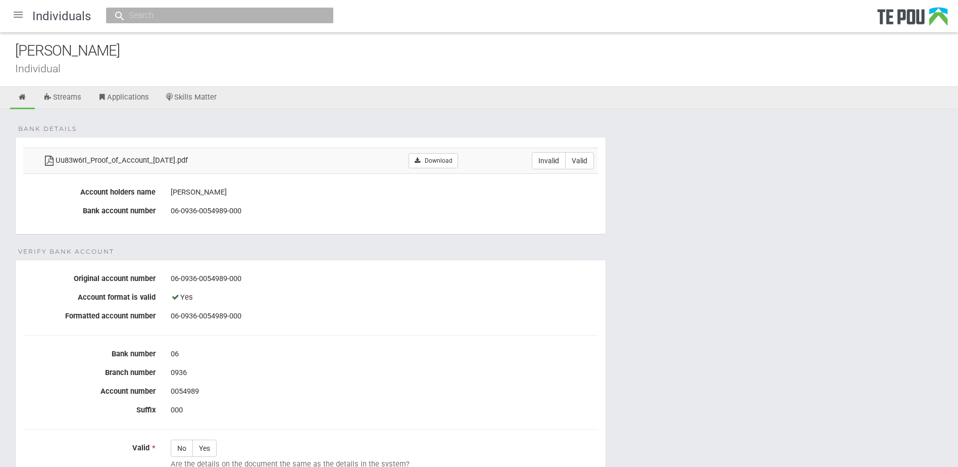
click at [817, 247] on form "Bank details Uu83w6rl_Proof_of_Account_[DATE].pdf Download Invalid Valid Accoun…" at bounding box center [478, 387] width 927 height 500
click at [455, 160] on link "Download" at bounding box center [432, 160] width 49 height 15
click at [423, 271] on div "06-0936-0054989-000" at bounding box center [384, 278] width 427 height 17
click at [234, 326] on fieldset "Verify Bank Account Original account number 06-0936-0054989-000 Account format …" at bounding box center [310, 427] width 591 height 335
click at [585, 153] on label "Valid" at bounding box center [579, 160] width 29 height 17
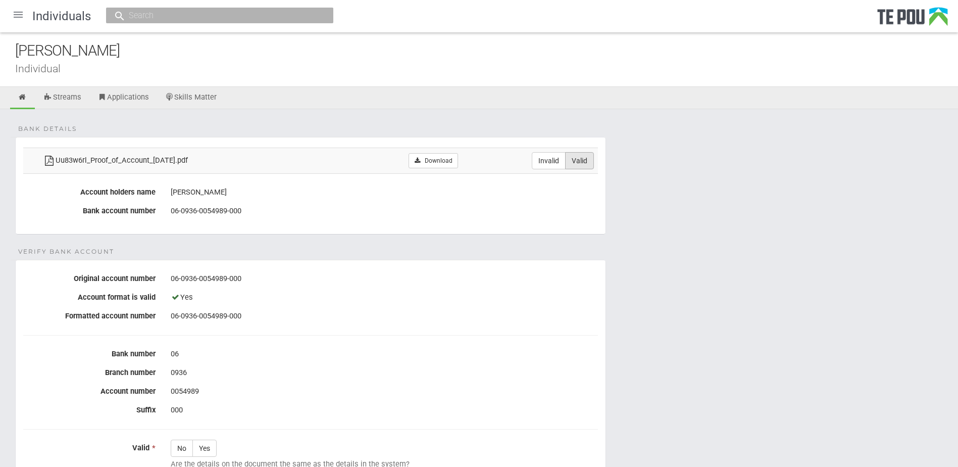
radio input "true"
click at [209, 444] on label "Yes" at bounding box center [204, 447] width 24 height 17
radio input "true"
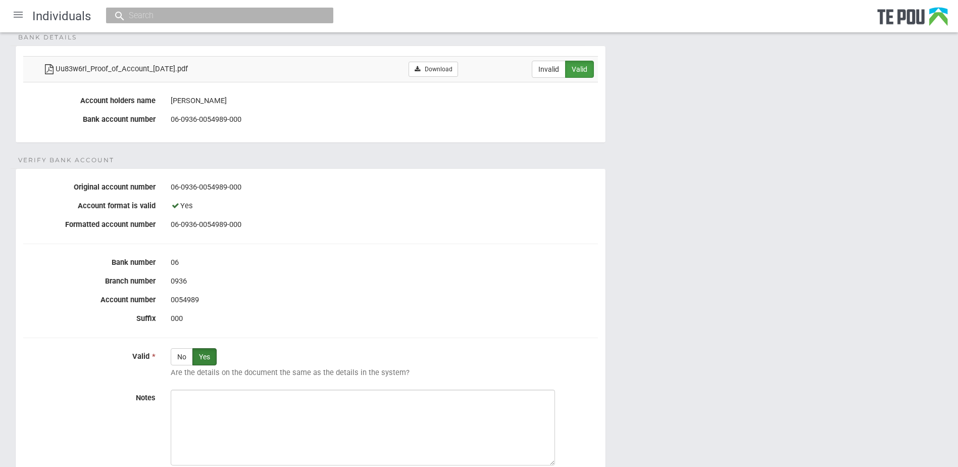
scroll to position [205, 0]
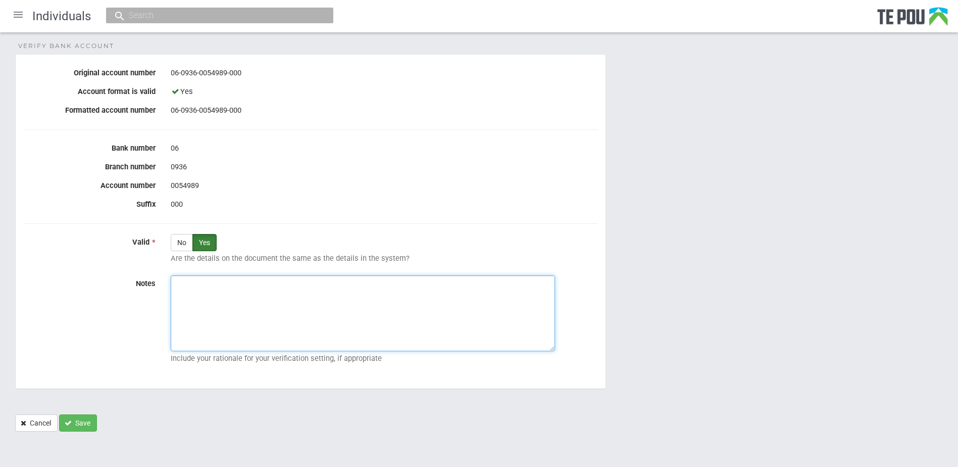
click at [338, 331] on textarea "Notes" at bounding box center [363, 313] width 384 height 76
paste textarea "Verified by Melody @ 18/9/2025"
type textarea "Verified by Melody @ 18/9/2025"
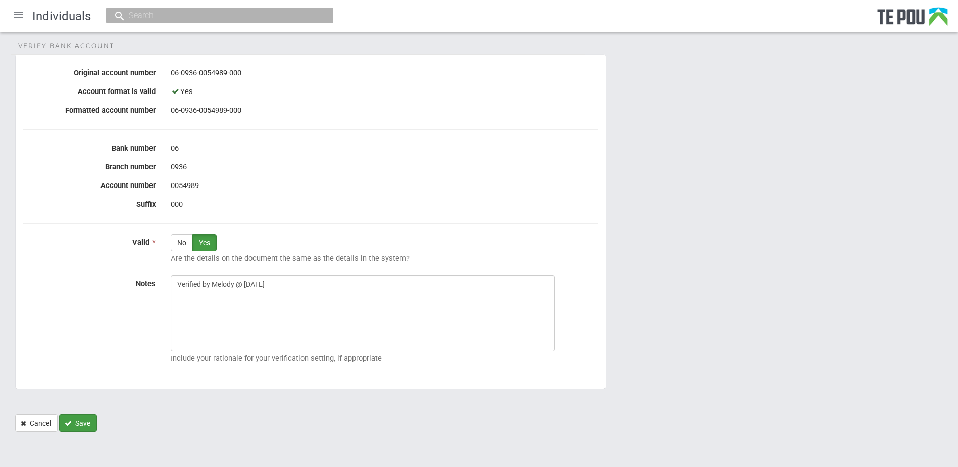
click at [76, 420] on button "Save" at bounding box center [78, 422] width 38 height 17
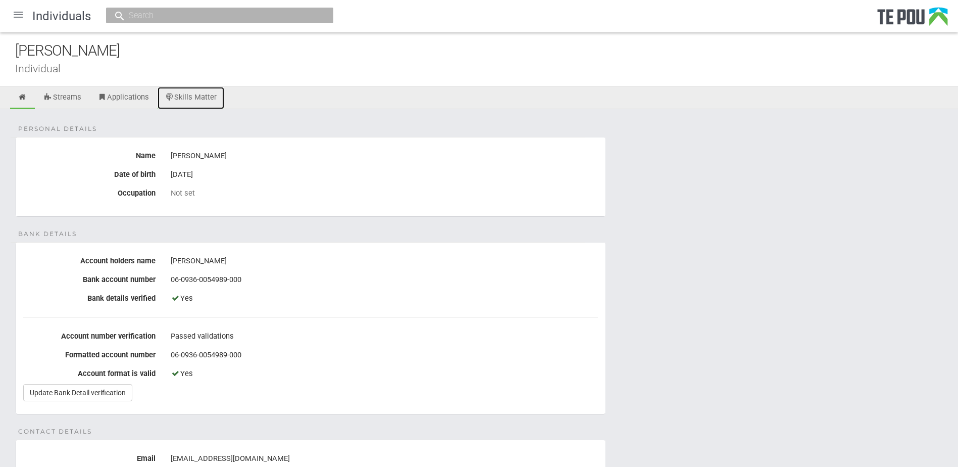
click at [201, 99] on link "Skills Matter" at bounding box center [191, 98] width 67 height 22
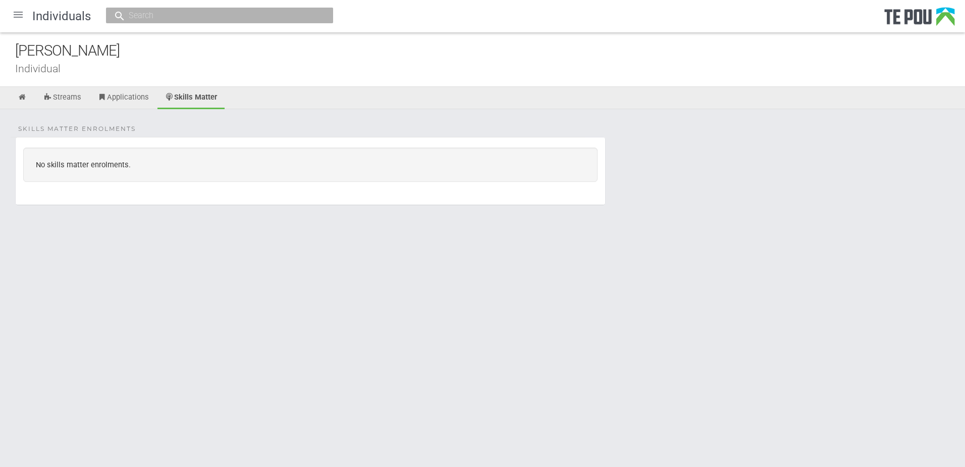
click at [411, 285] on html "Home Applications Grant rounds Applicants Organisations Individuals Moderation …" at bounding box center [482, 233] width 965 height 467
click at [15, 11] on div at bounding box center [18, 15] width 24 height 24
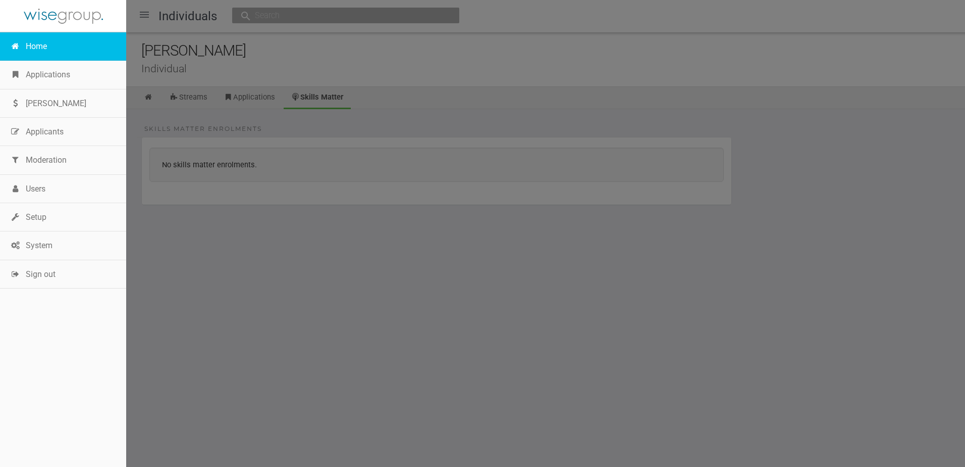
click at [38, 43] on link "Home" at bounding box center [63, 46] width 126 height 28
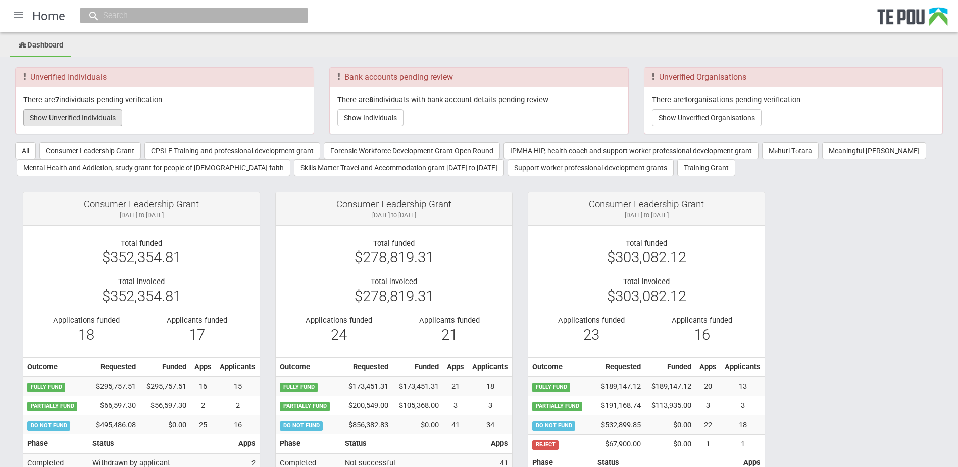
click at [63, 121] on button "Show Unverified Individuals" at bounding box center [72, 117] width 99 height 17
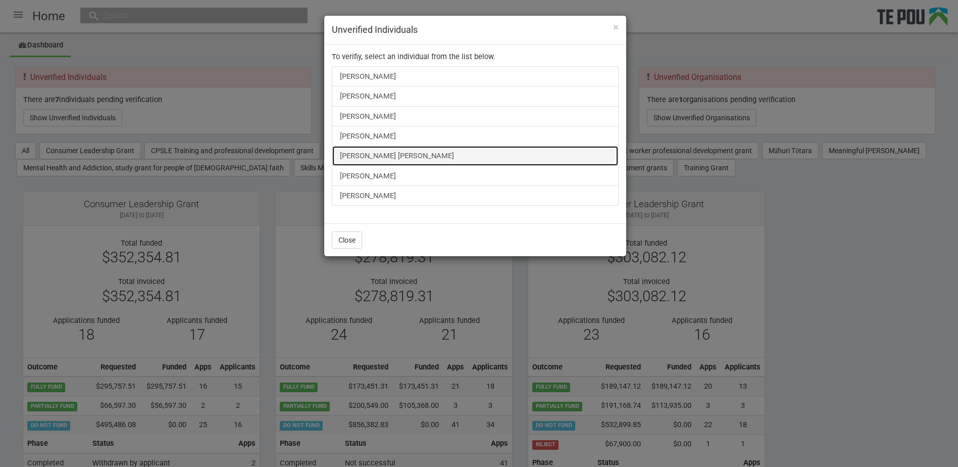
click at [372, 157] on link "[PERSON_NAME] [PERSON_NAME]" at bounding box center [475, 155] width 287 height 20
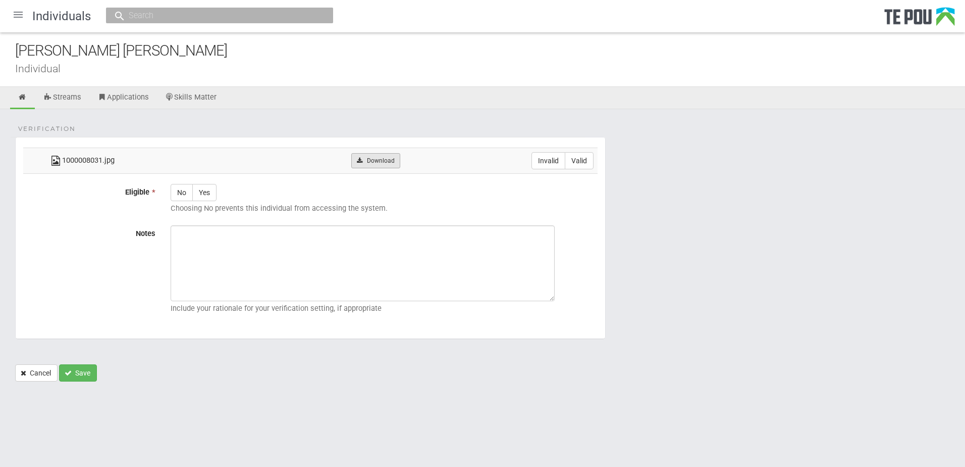
click at [389, 163] on link "Download" at bounding box center [375, 160] width 49 height 15
click at [640, 308] on form "Verification 1000008031.jpg Download Invalid Valid Eligible * No Yes Choosing N…" at bounding box center [482, 259] width 935 height 244
click at [207, 122] on div "Verification 1000008031.jpg Download Invalid Valid Eligible * No Yes Choosing N…" at bounding box center [482, 250] width 965 height 282
click at [577, 163] on label "Valid" at bounding box center [579, 160] width 29 height 17
radio input "true"
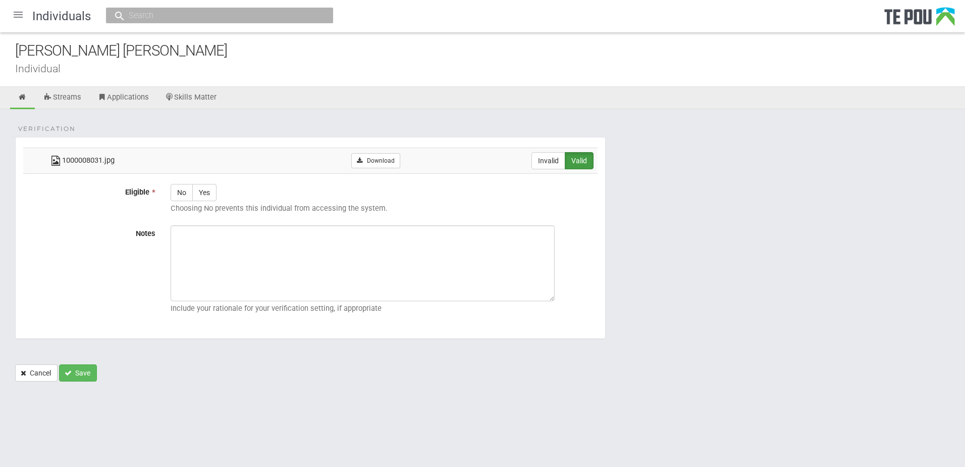
click at [168, 64] on div "Individual" at bounding box center [490, 68] width 950 height 11
click at [504, 91] on ul "Streams Applications Skills Matter" at bounding box center [482, 98] width 965 height 22
click at [20, 13] on div at bounding box center [18, 15] width 24 height 24
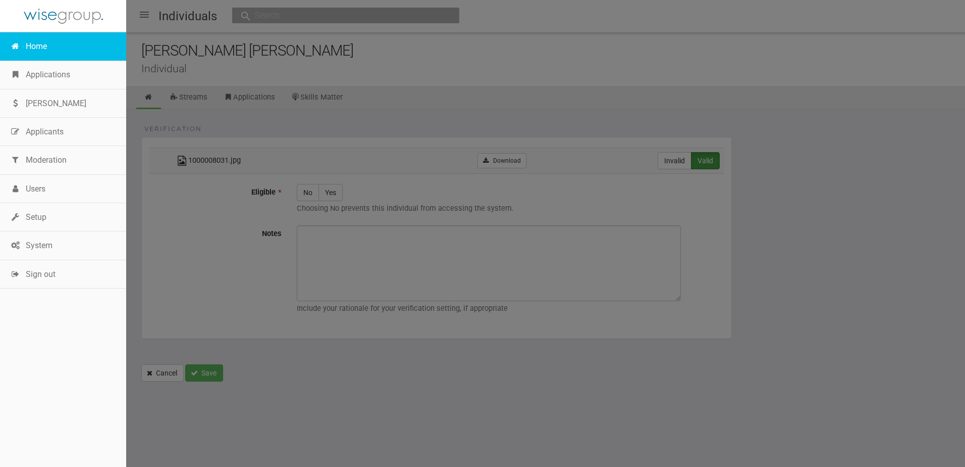
click at [38, 46] on link "Home" at bounding box center [63, 46] width 126 height 28
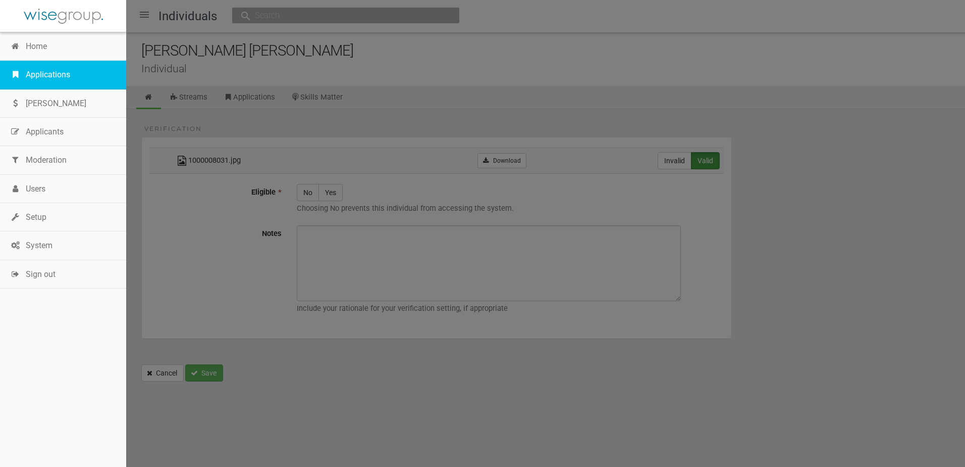
click at [38, 71] on link "Applications" at bounding box center [63, 75] width 126 height 28
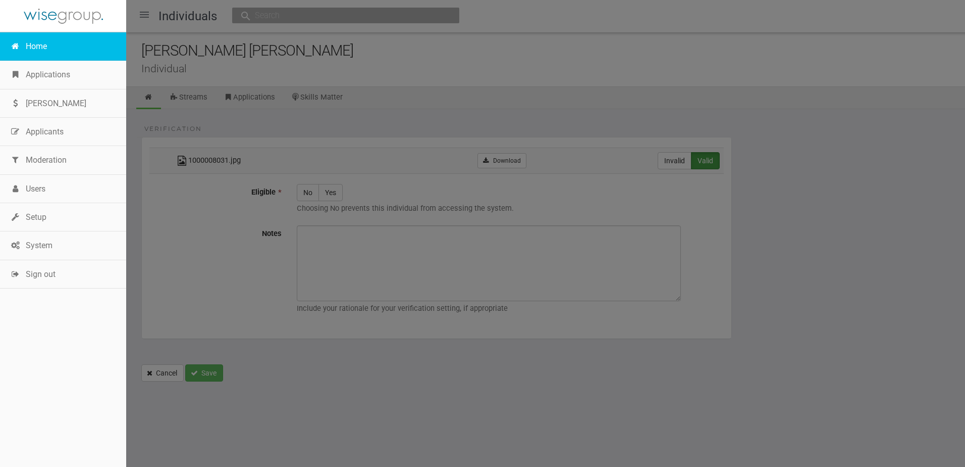
click at [43, 53] on link "Home" at bounding box center [63, 46] width 126 height 28
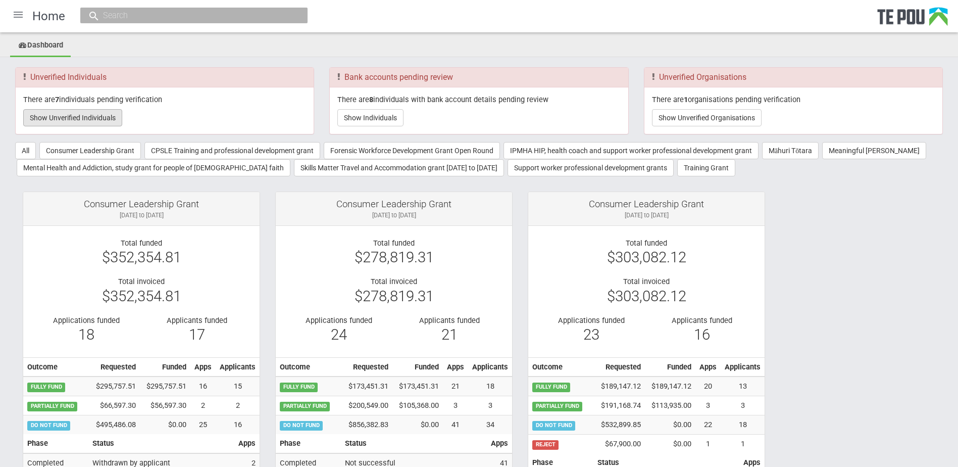
click at [112, 117] on button "Show Unverified Individuals" at bounding box center [72, 117] width 99 height 17
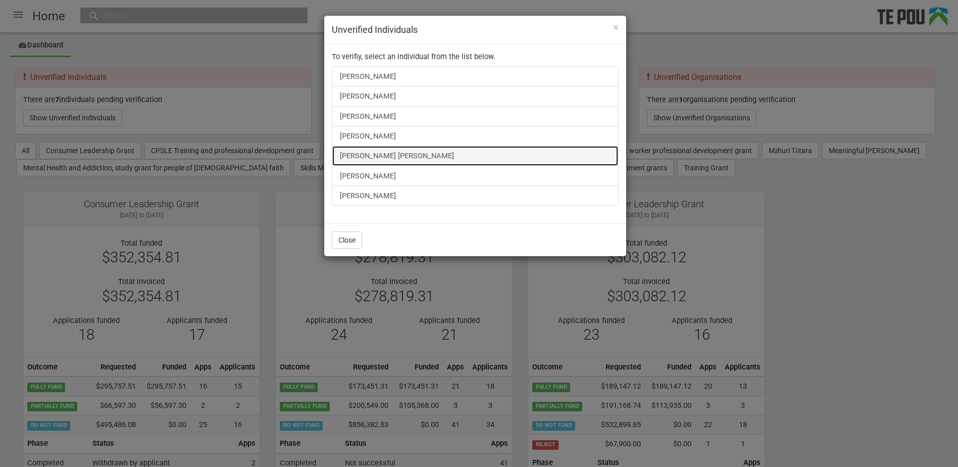
click at [387, 150] on link "[PERSON_NAME] [PERSON_NAME]" at bounding box center [475, 155] width 287 height 20
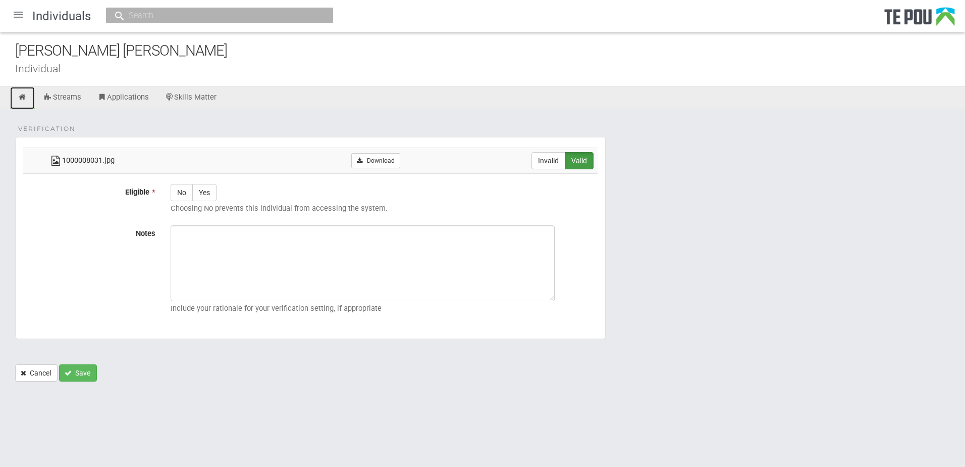
click at [22, 97] on icon at bounding box center [23, 97] width 10 height 8
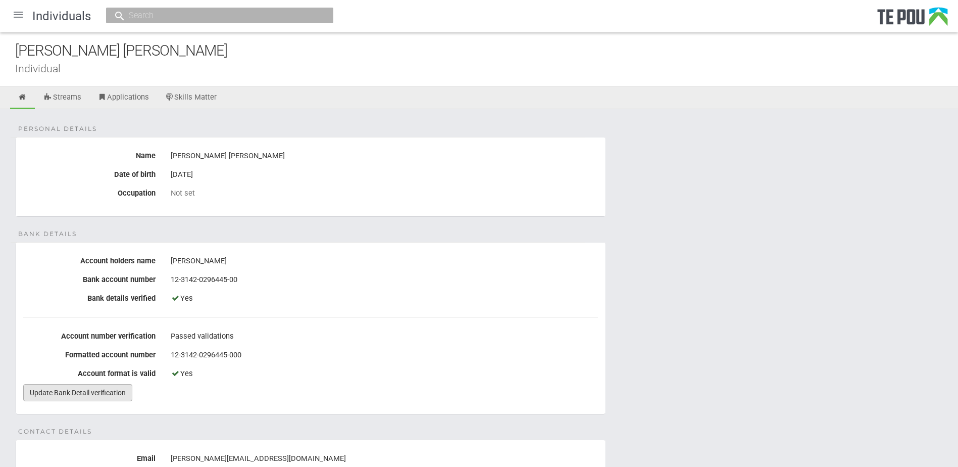
click at [73, 393] on link "Update Bank Detail verification" at bounding box center [77, 392] width 109 height 17
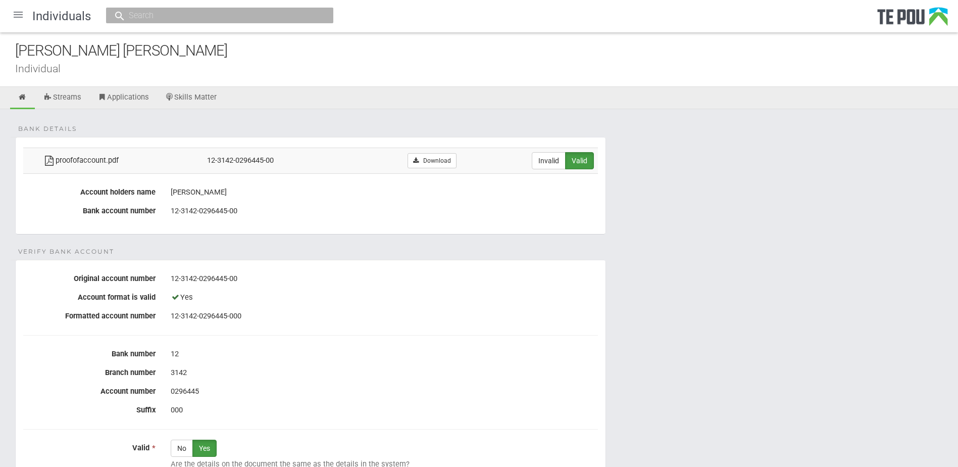
click at [18, 18] on div at bounding box center [18, 15] width 24 height 24
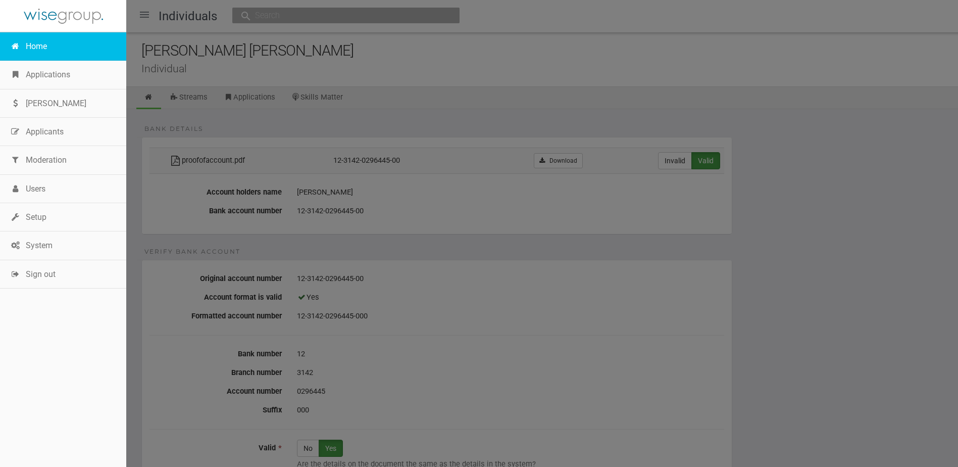
click at [18, 41] on link "Home" at bounding box center [63, 46] width 126 height 28
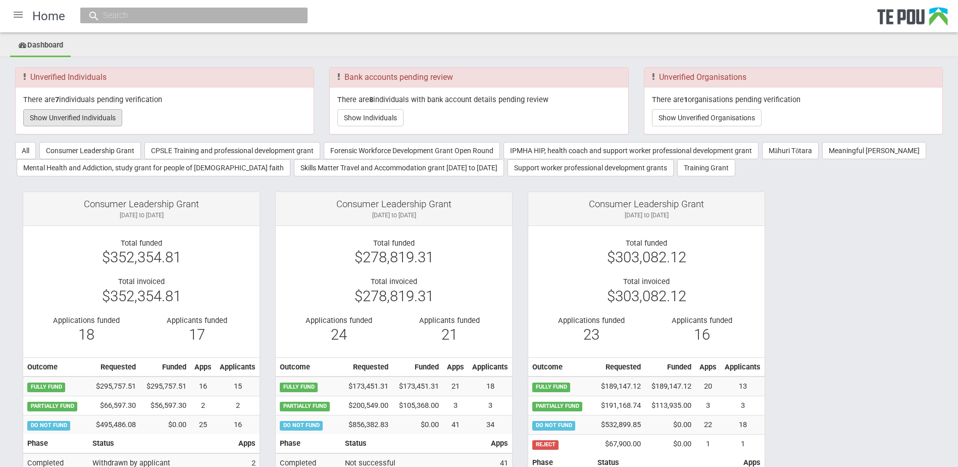
click at [86, 125] on button "Show Unverified Individuals" at bounding box center [72, 117] width 99 height 17
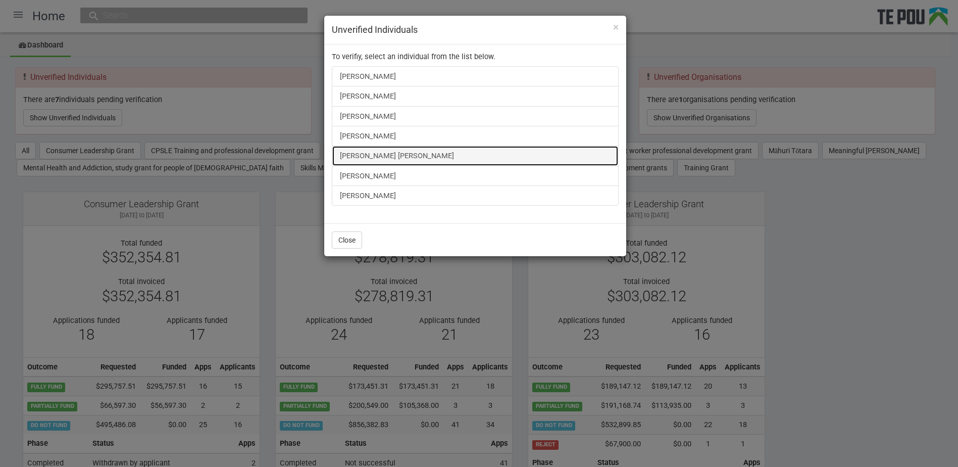
click at [371, 157] on link "[PERSON_NAME] [PERSON_NAME]" at bounding box center [475, 155] width 287 height 20
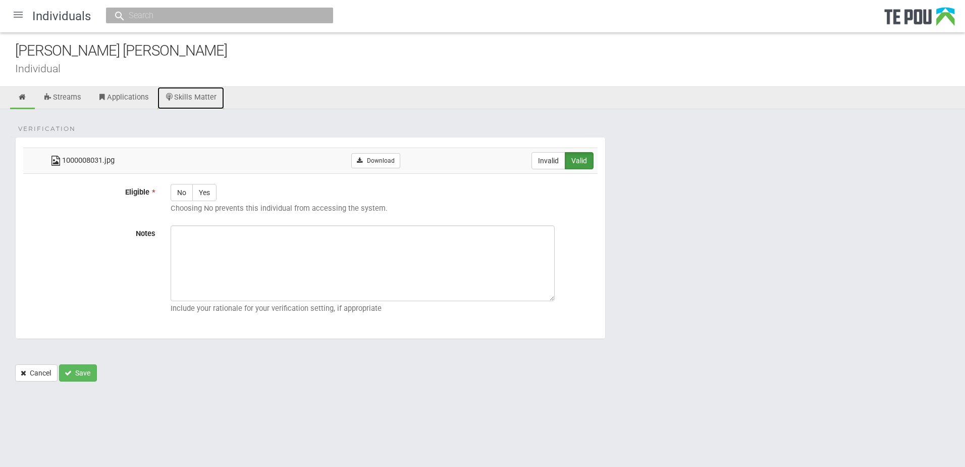
click at [192, 97] on link "Skills Matter" at bounding box center [191, 98] width 67 height 22
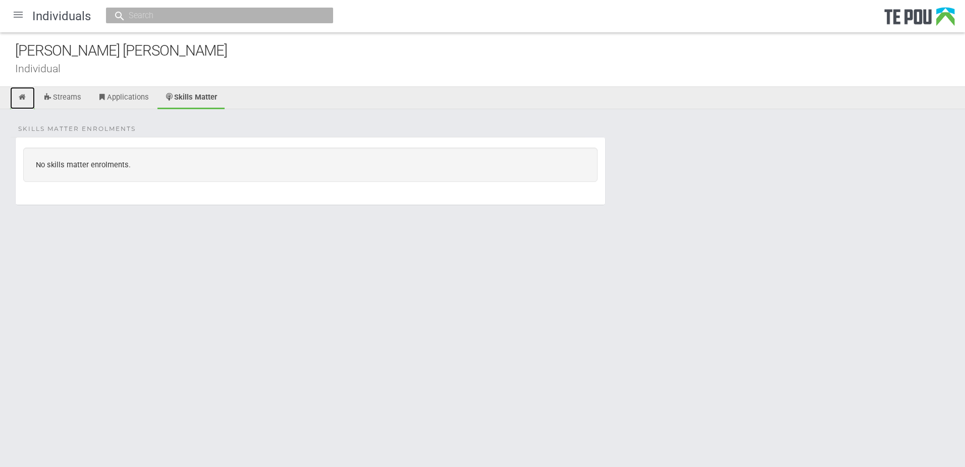
click at [21, 99] on icon at bounding box center [23, 97] width 10 height 8
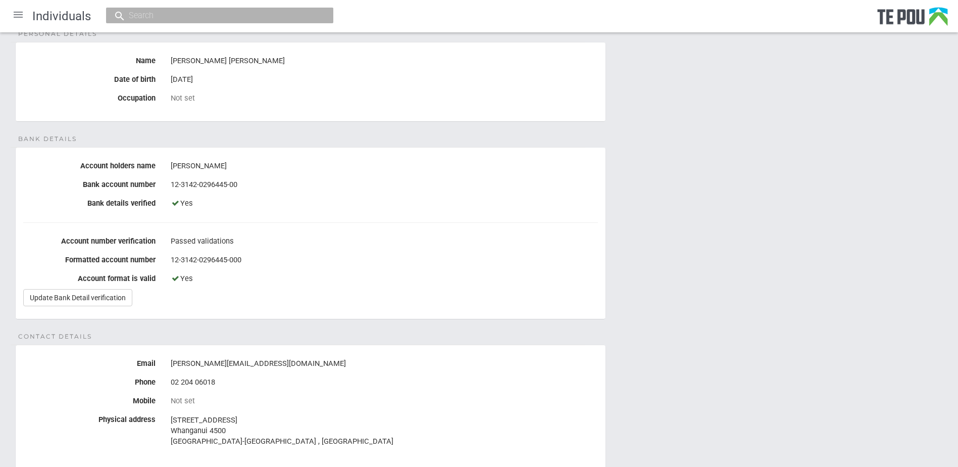
scroll to position [252, 0]
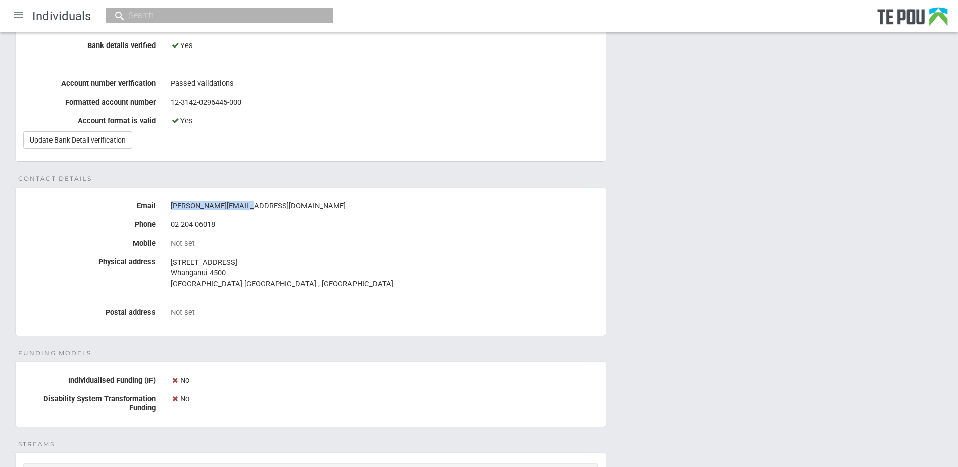
drag, startPoint x: 246, startPoint y: 204, endPoint x: 165, endPoint y: 204, distance: 80.8
click at [165, 204] on div "[PERSON_NAME][EMAIL_ADDRESS][DOMAIN_NAME]" at bounding box center [384, 205] width 442 height 17
copy div "[PERSON_NAME][EMAIL_ADDRESS][DOMAIN_NAME]"
click at [557, 419] on fieldset "Funding Models Individualised Funding (IF) No Disability System Transformation …" at bounding box center [310, 394] width 591 height 66
click at [253, 201] on div "[PERSON_NAME][EMAIL_ADDRESS][DOMAIN_NAME]" at bounding box center [384, 205] width 427 height 17
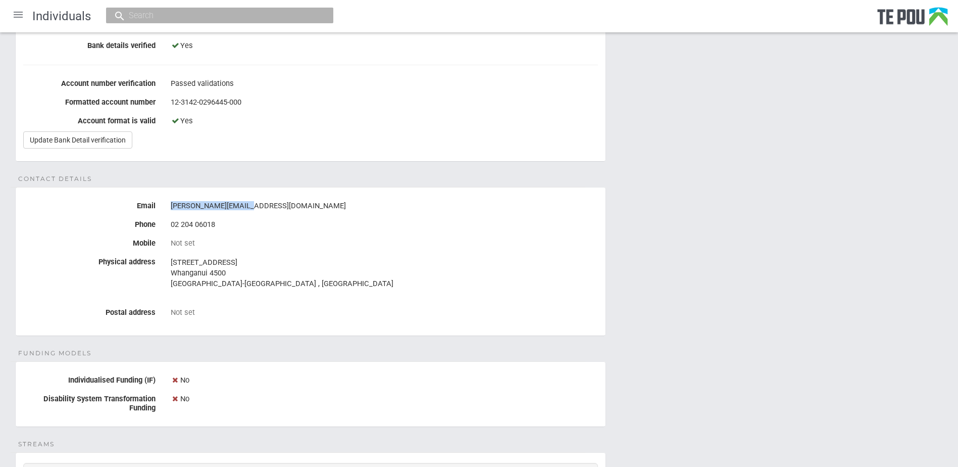
drag, startPoint x: 254, startPoint y: 208, endPoint x: 169, endPoint y: 208, distance: 85.3
click at [169, 208] on div "[PERSON_NAME][EMAIL_ADDRESS][DOMAIN_NAME]" at bounding box center [384, 205] width 442 height 17
copy div "[PERSON_NAME][EMAIL_ADDRESS][DOMAIN_NAME]"
click at [432, 347] on div "Personal details Name [PERSON_NAME] [PERSON_NAME] Date of birth [DEMOGRAPHIC_DA…" at bounding box center [479, 268] width 958 height 823
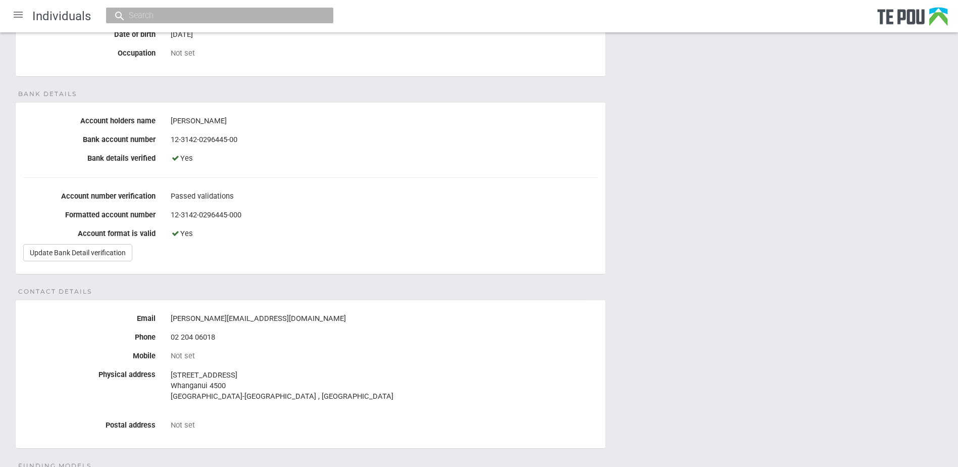
scroll to position [0, 0]
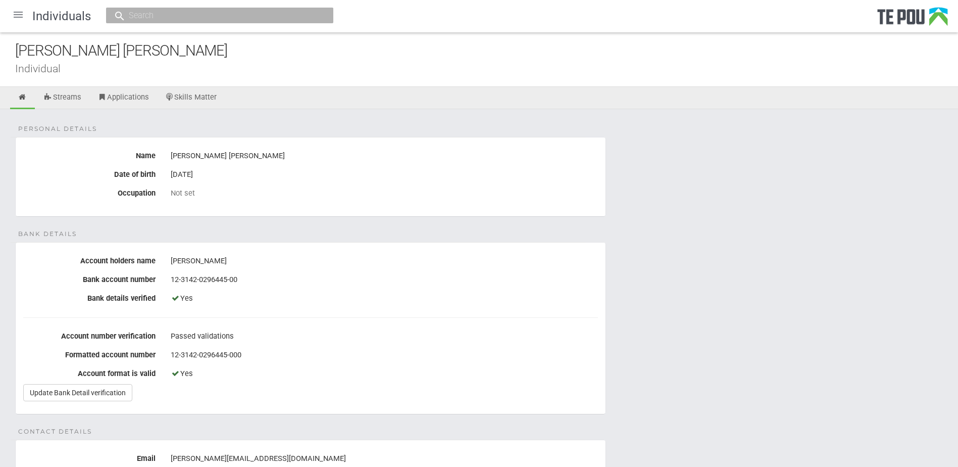
click at [20, 17] on div at bounding box center [18, 15] width 24 height 24
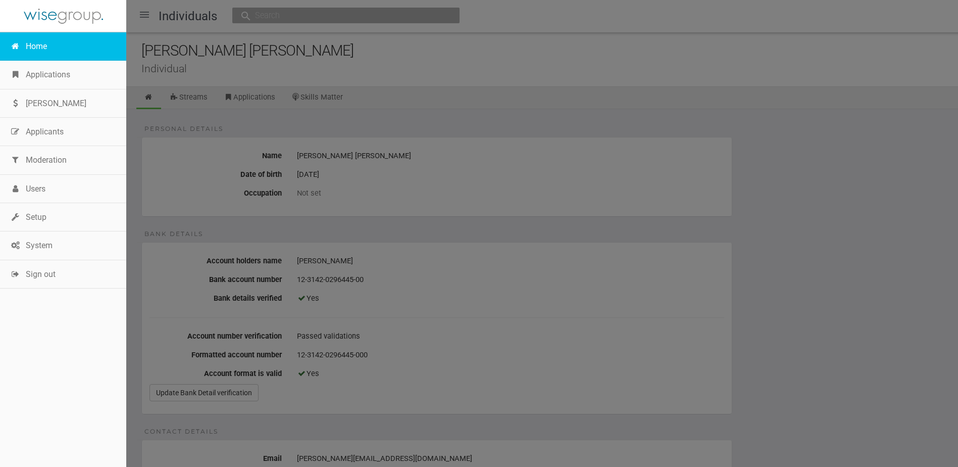
click at [33, 53] on link "Home" at bounding box center [63, 46] width 126 height 28
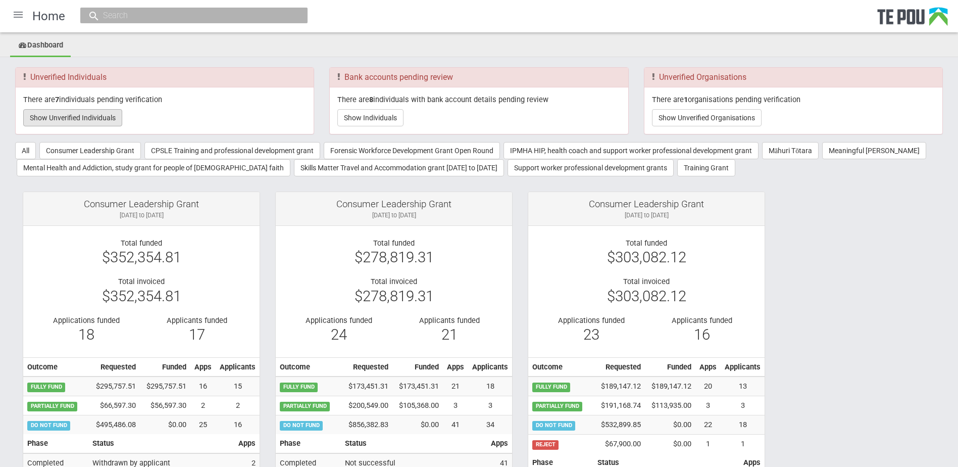
click at [85, 117] on button "Show Unverified Individuals" at bounding box center [72, 117] width 99 height 17
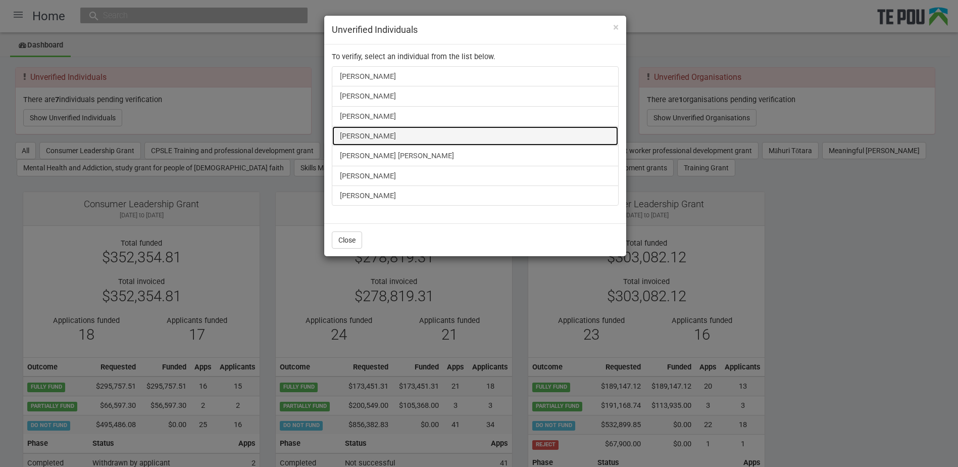
click at [355, 133] on link "[PERSON_NAME]" at bounding box center [475, 136] width 287 height 20
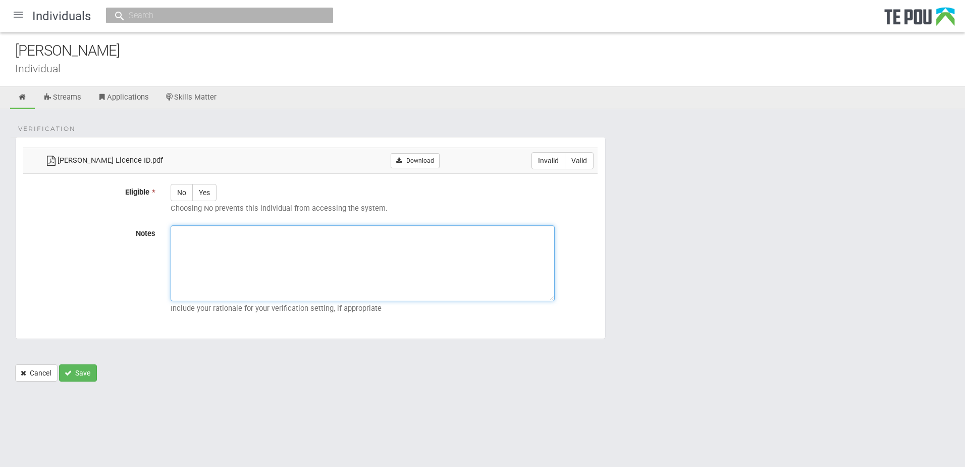
click at [394, 253] on textarea "Notes" at bounding box center [363, 263] width 384 height 76
